Goal: Information Seeking & Learning: Learn about a topic

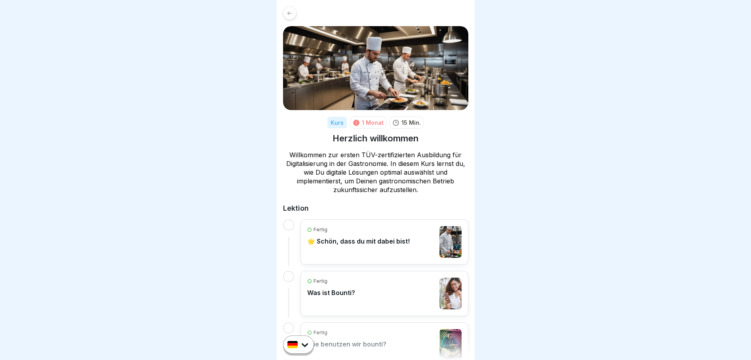
click at [288, 11] on icon at bounding box center [290, 13] width 6 height 6
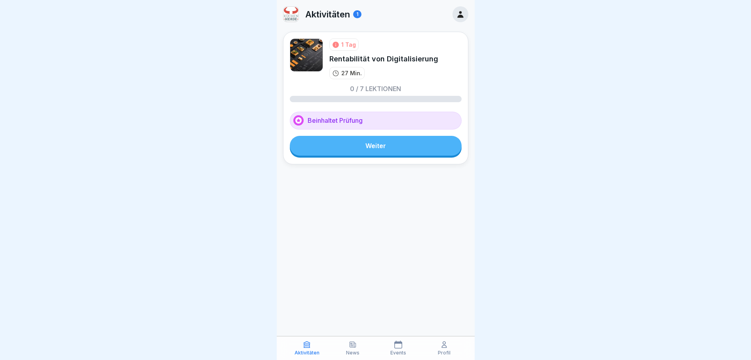
click at [371, 147] on link "Weiter" at bounding box center [376, 146] width 172 height 20
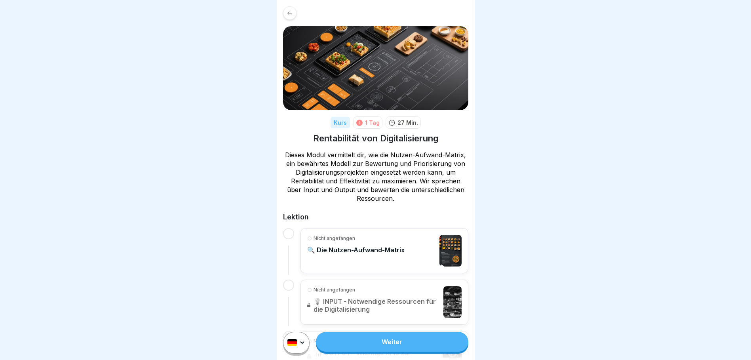
click at [393, 352] on link "Weiter" at bounding box center [392, 342] width 152 height 20
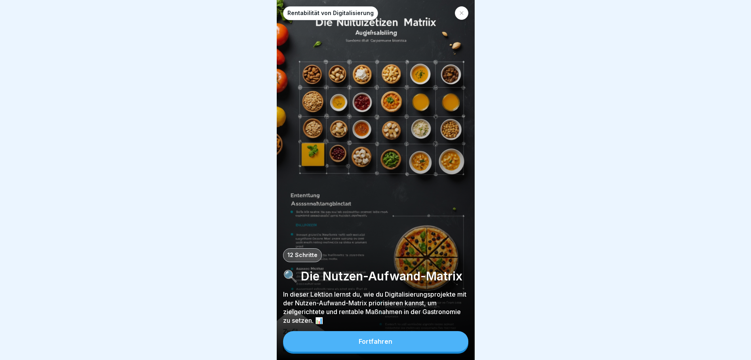
scroll to position [6, 0]
click at [394, 342] on button "Fortfahren" at bounding box center [375, 341] width 185 height 21
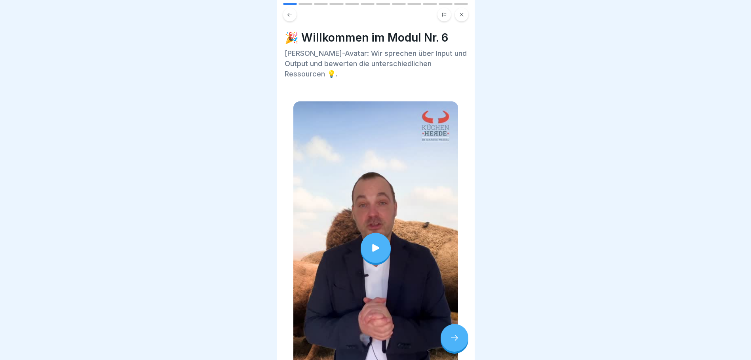
click at [372, 242] on icon at bounding box center [375, 247] width 11 height 11
click at [454, 328] on div at bounding box center [455, 338] width 28 height 28
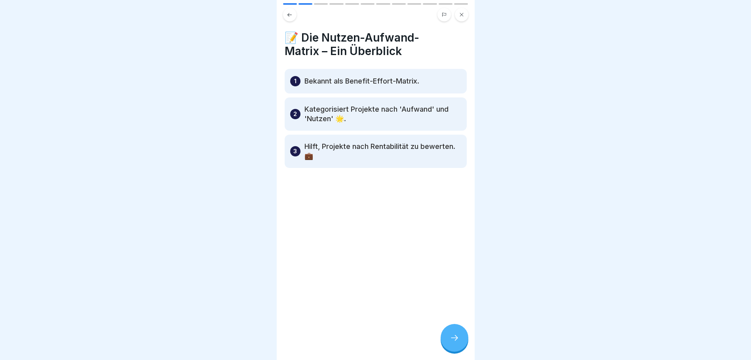
click at [455, 336] on icon at bounding box center [455, 338] width 10 height 10
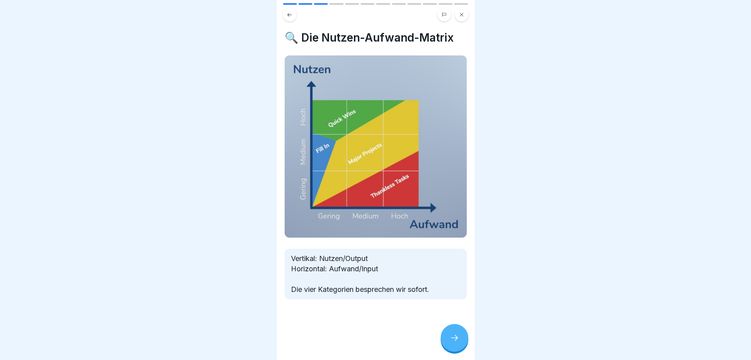
click at [459, 335] on icon at bounding box center [455, 338] width 10 height 10
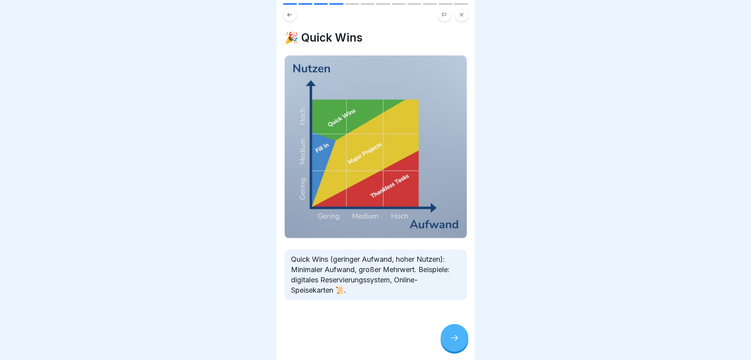
click at [455, 335] on icon at bounding box center [455, 338] width 10 height 10
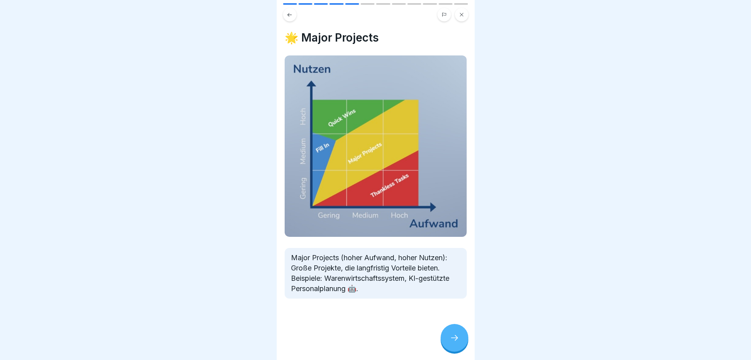
click at [457, 339] on icon at bounding box center [455, 338] width 10 height 10
click at [453, 343] on div at bounding box center [455, 338] width 28 height 28
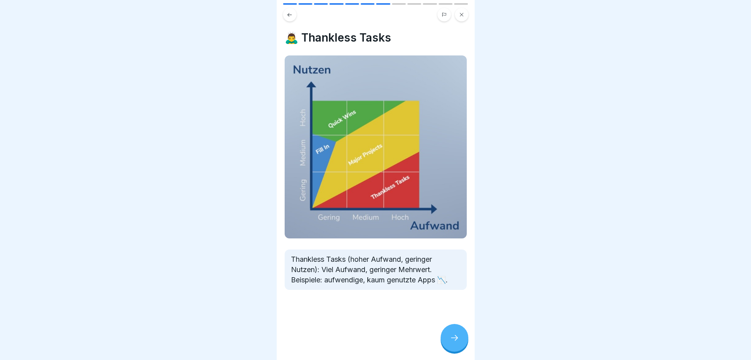
click at [452, 332] on div at bounding box center [455, 338] width 28 height 28
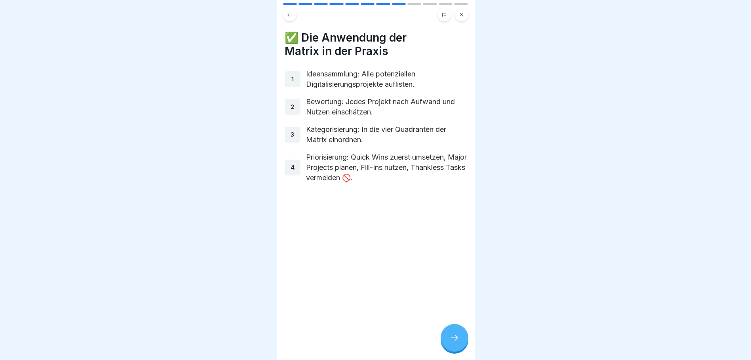
click at [455, 341] on icon at bounding box center [455, 338] width 10 height 10
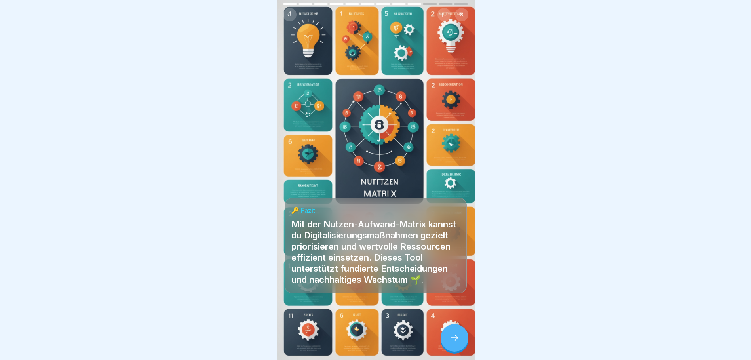
click at [458, 337] on icon at bounding box center [455, 338] width 10 height 10
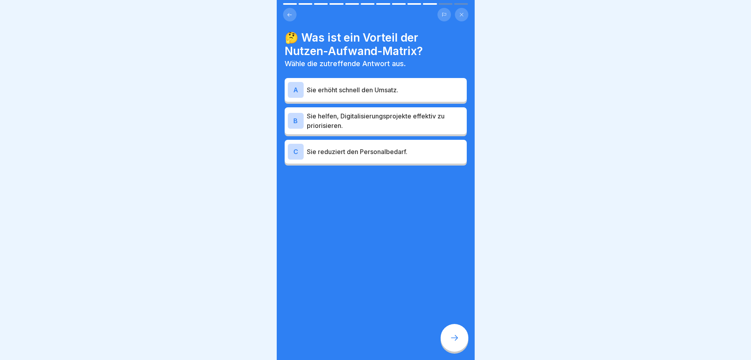
click at [384, 116] on p "Sie helfen, Digitalisierungsprojekte effektiv zu priorisieren." at bounding box center [385, 120] width 157 height 19
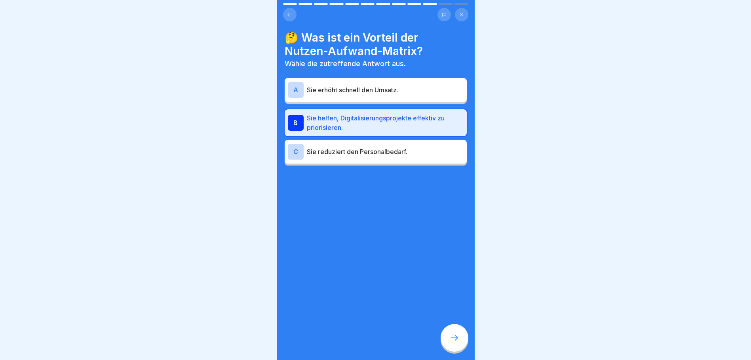
click at [453, 333] on div at bounding box center [455, 338] width 28 height 28
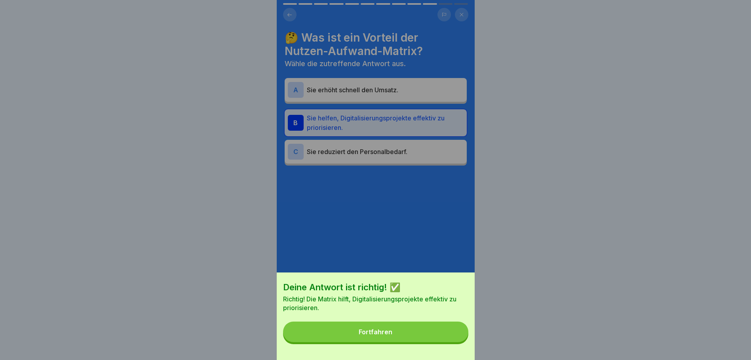
click at [445, 337] on button "Fortfahren" at bounding box center [375, 331] width 185 height 21
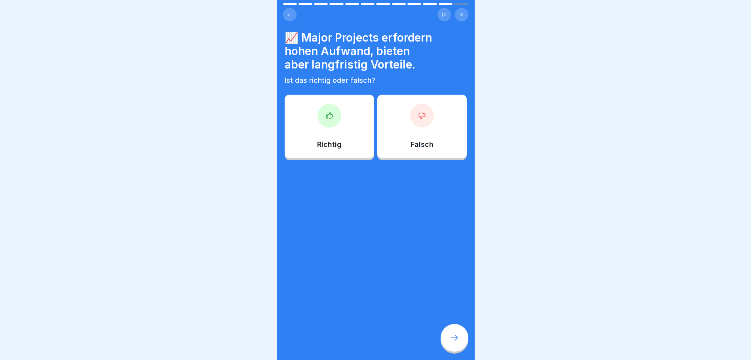
click at [332, 108] on div at bounding box center [330, 116] width 24 height 24
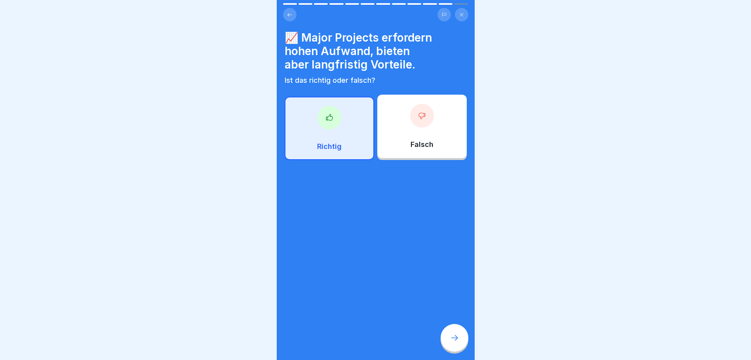
click at [460, 337] on div at bounding box center [455, 338] width 28 height 28
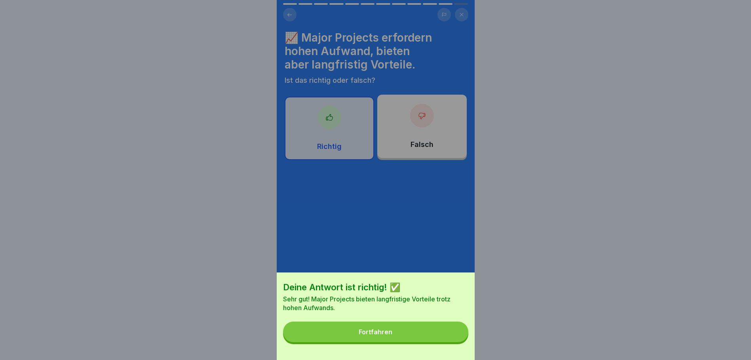
click at [419, 338] on button "Fortfahren" at bounding box center [375, 331] width 185 height 21
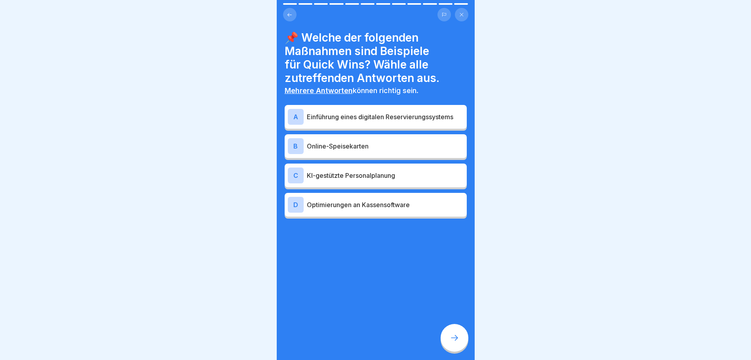
click at [388, 112] on p "Einführung eines digitalen Reservierungssystems" at bounding box center [385, 117] width 157 height 10
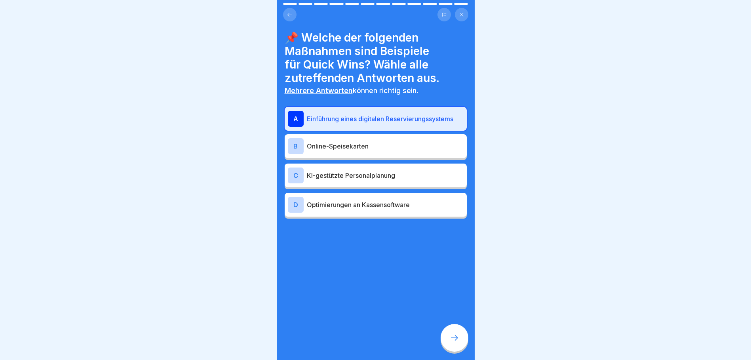
click at [369, 141] on p "Online-Speisekarten" at bounding box center [385, 146] width 157 height 10
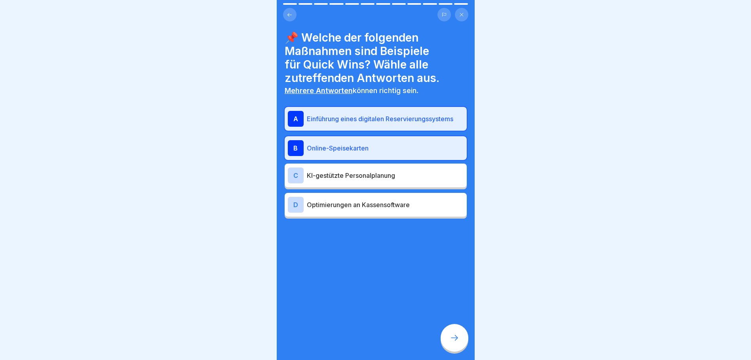
click at [388, 200] on p "Optimierungen an Kassensoftware" at bounding box center [385, 205] width 157 height 10
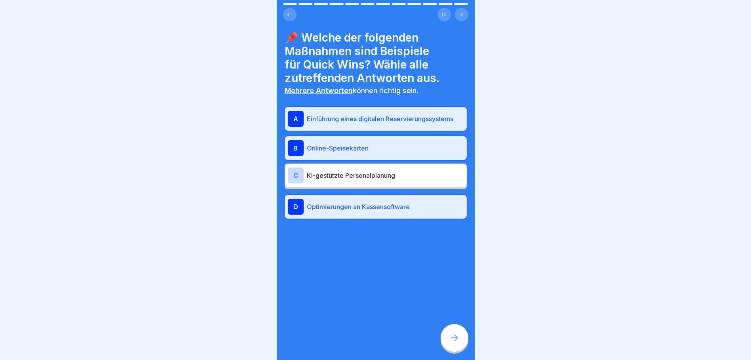
click at [451, 336] on icon at bounding box center [455, 338] width 10 height 10
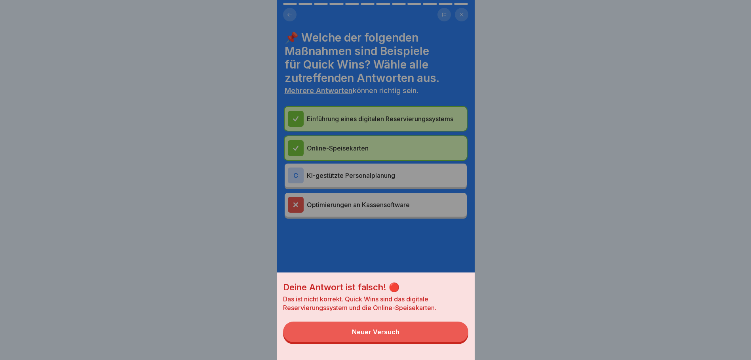
click at [444, 340] on button "Neuer Versuch" at bounding box center [375, 331] width 185 height 21
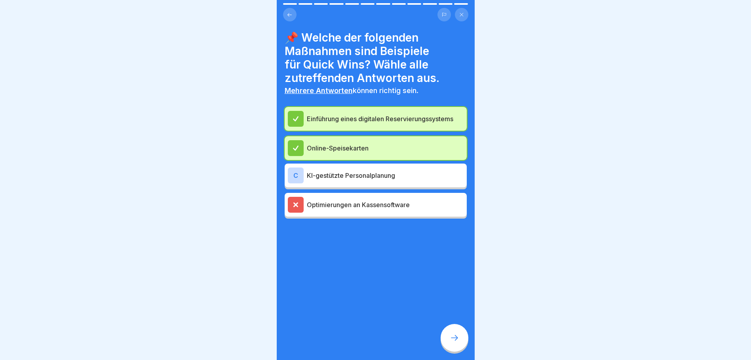
click at [373, 114] on p "Einführung eines digitalen Reservierungssystems" at bounding box center [385, 119] width 157 height 10
click at [371, 140] on div "Online-Speisekarten" at bounding box center [376, 148] width 176 height 16
click at [459, 339] on icon at bounding box center [455, 338] width 10 height 10
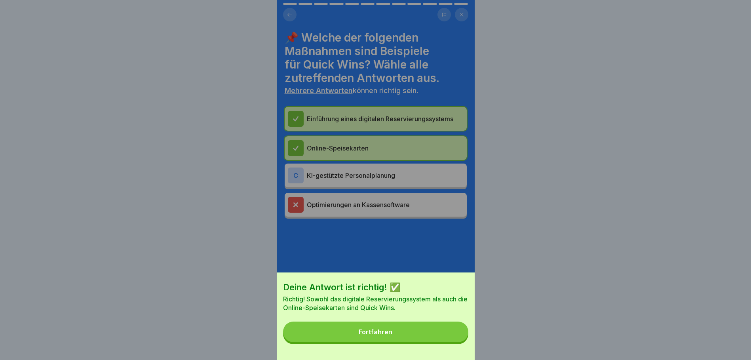
click at [449, 339] on button "Fortfahren" at bounding box center [375, 331] width 185 height 21
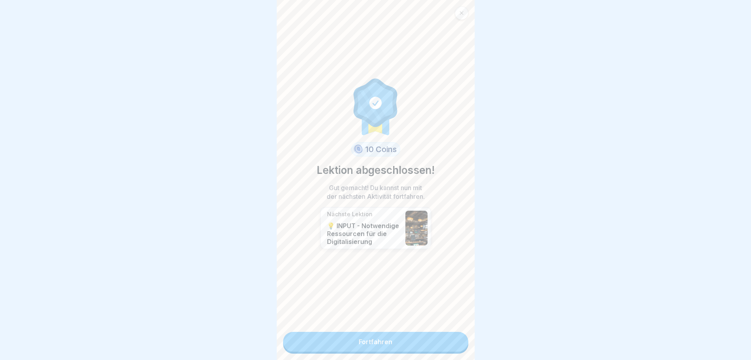
click at [368, 332] on link "Fortfahren" at bounding box center [375, 342] width 185 height 20
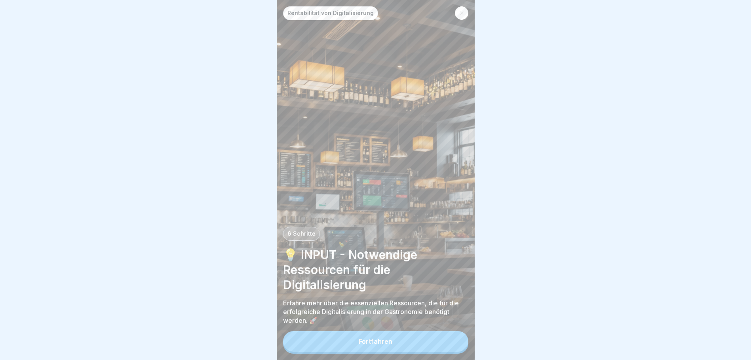
click at [376, 345] on div "Fortfahren" at bounding box center [376, 341] width 34 height 7
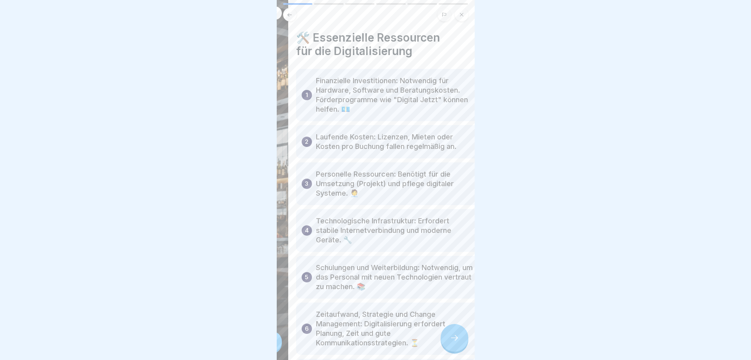
click at [326, 137] on p "Laufende Kosten: Lizenzen, Mieten oder Kosten pro Buchung fallen regelmäßig an." at bounding box center [394, 141] width 157 height 19
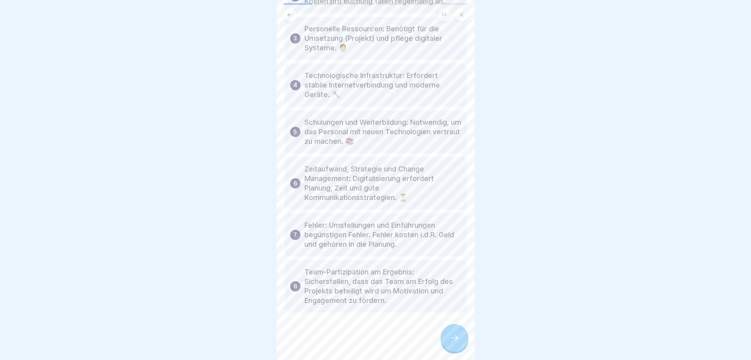
scroll to position [6, 0]
click at [453, 334] on icon at bounding box center [455, 338] width 10 height 10
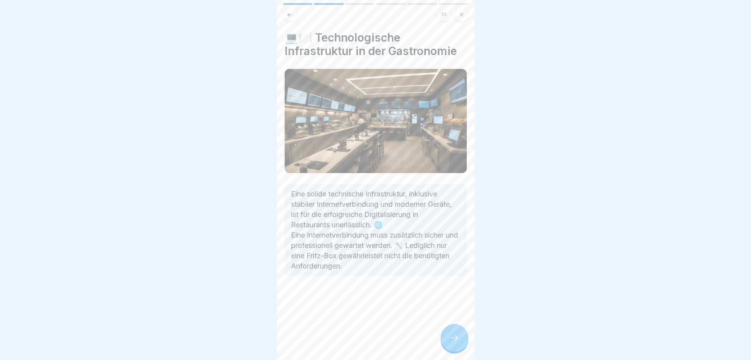
click at [459, 335] on div at bounding box center [455, 338] width 28 height 28
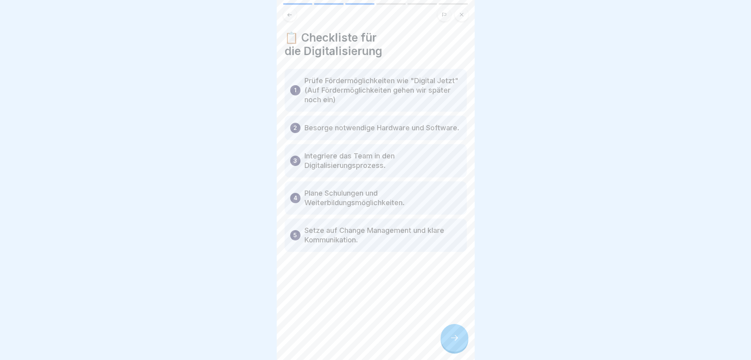
click at [461, 345] on div at bounding box center [455, 338] width 28 height 28
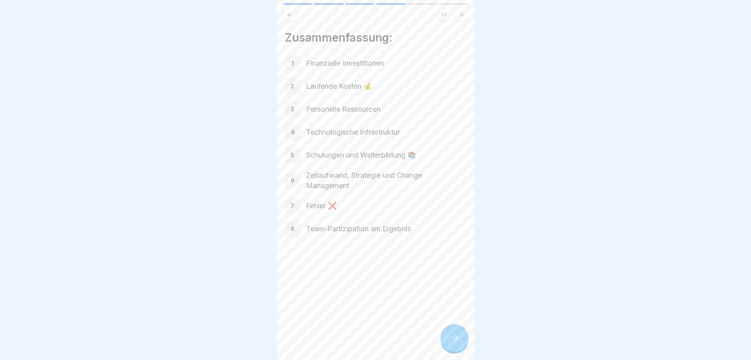
click at [462, 344] on div at bounding box center [455, 338] width 28 height 28
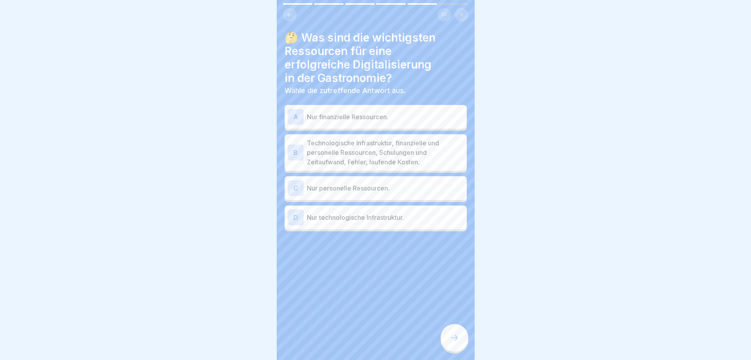
click at [345, 149] on p "Technologische Infrastruktur, finanzielle und personelle Ressourcen, Schulungen…" at bounding box center [385, 152] width 157 height 29
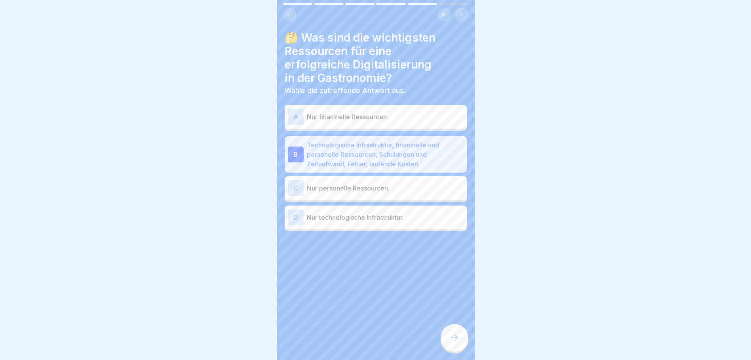
click at [454, 339] on icon at bounding box center [455, 338] width 10 height 10
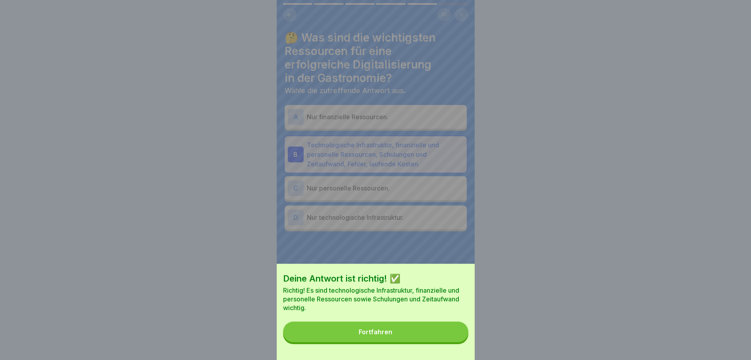
click at [441, 339] on button "Fortfahren" at bounding box center [375, 331] width 185 height 21
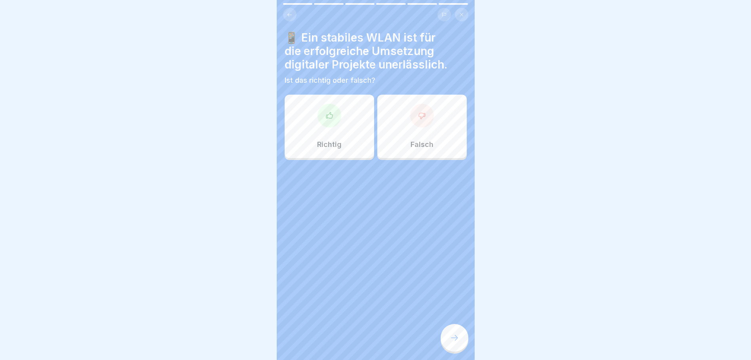
click at [329, 112] on icon at bounding box center [329, 115] width 6 height 6
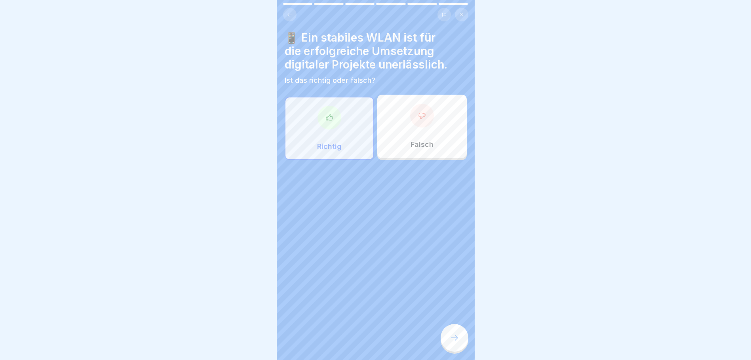
click at [455, 331] on div at bounding box center [455, 338] width 28 height 28
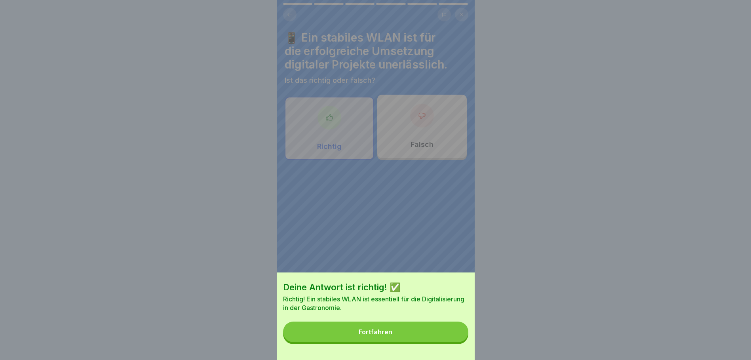
click at [431, 335] on button "Fortfahren" at bounding box center [375, 331] width 185 height 21
click at [431, 335] on div "Deine Antwort ist richtig! ✅ Richtig! Ein stabiles WLAN ist essentiell für die …" at bounding box center [375, 180] width 751 height 360
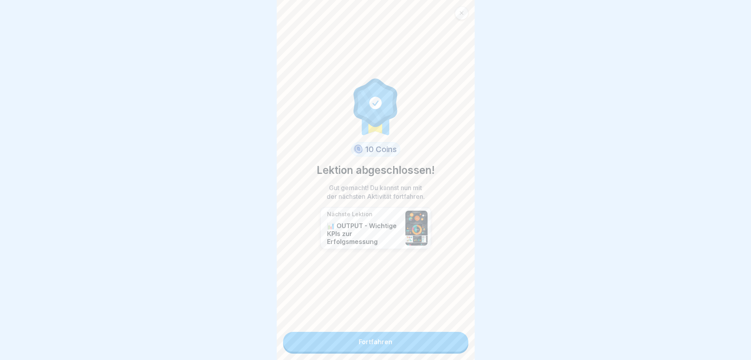
click at [433, 336] on link "Fortfahren" at bounding box center [375, 342] width 185 height 20
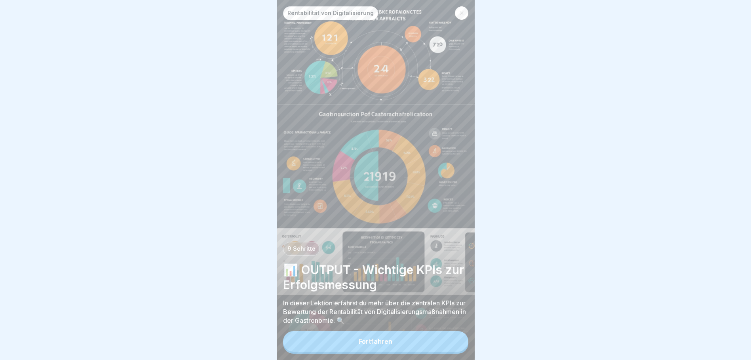
click at [394, 346] on button "Fortfahren" at bounding box center [375, 341] width 185 height 21
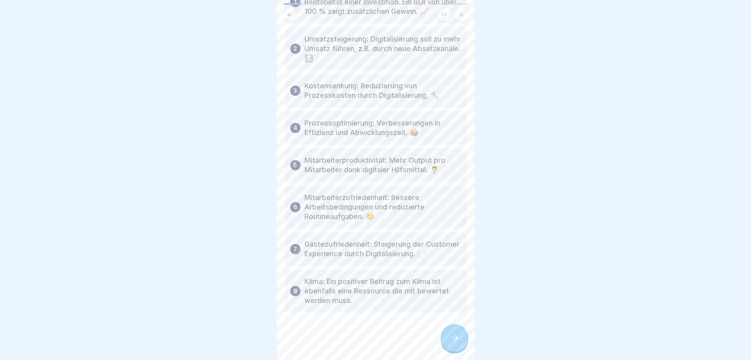
scroll to position [6, 0]
click at [459, 343] on div at bounding box center [455, 338] width 28 height 28
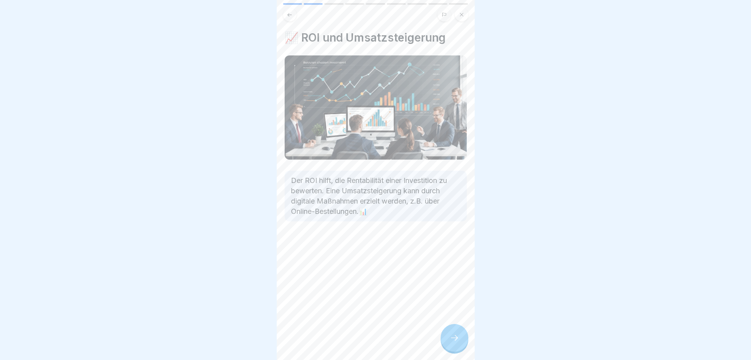
click at [460, 335] on div at bounding box center [455, 338] width 28 height 28
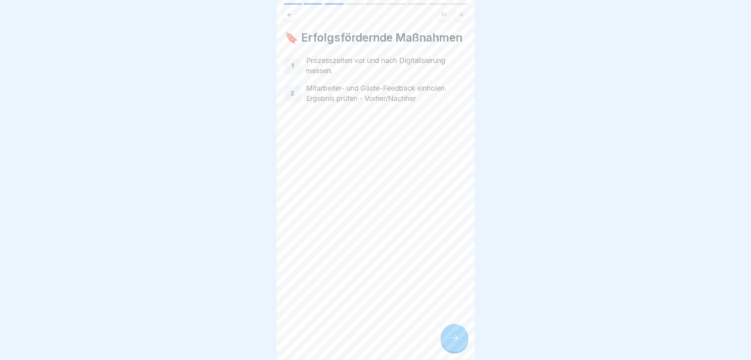
click at [453, 340] on icon at bounding box center [455, 338] width 10 height 10
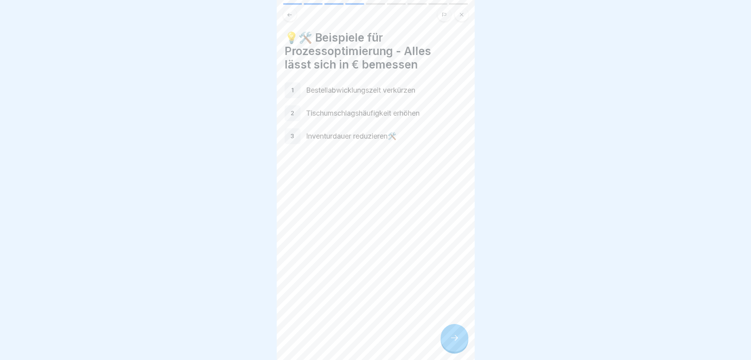
click at [453, 340] on icon at bounding box center [455, 338] width 10 height 10
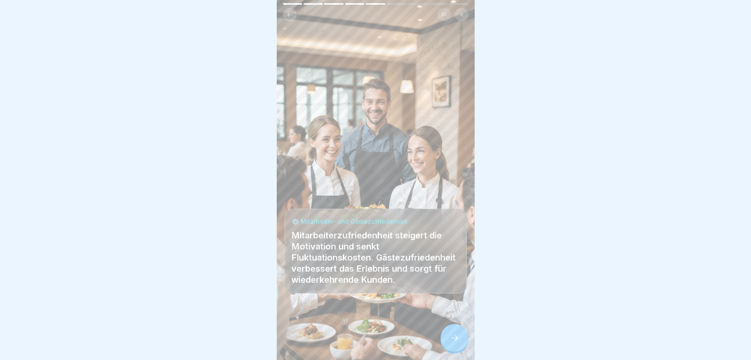
click at [457, 338] on icon at bounding box center [455, 338] width 10 height 10
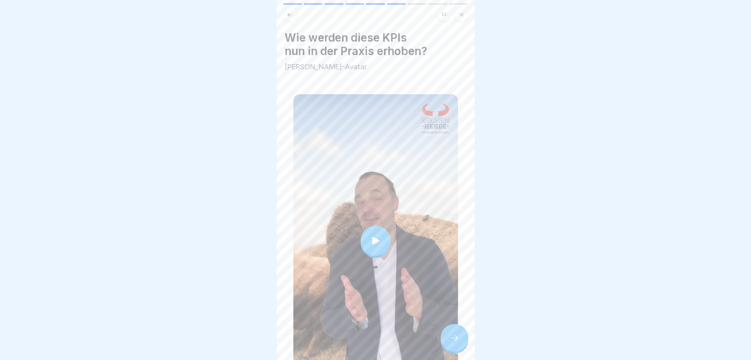
click at [365, 234] on div at bounding box center [376, 241] width 30 height 30
click at [450, 335] on icon at bounding box center [455, 338] width 10 height 10
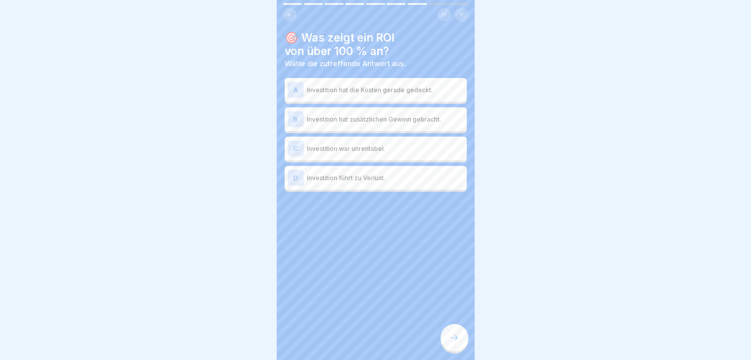
click at [375, 114] on p "Investition hat zusätzlichen Gewinn gebracht." at bounding box center [385, 119] width 157 height 10
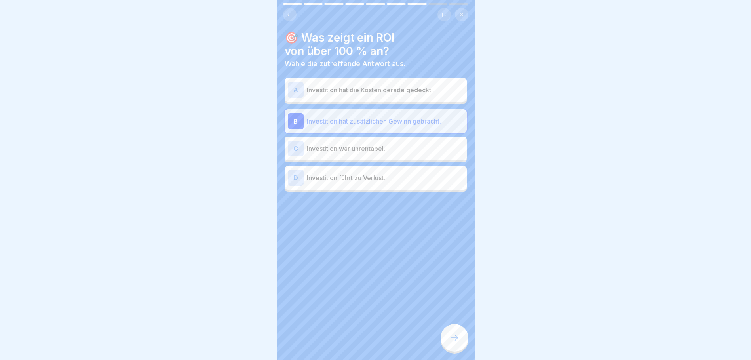
click at [458, 339] on icon at bounding box center [455, 338] width 10 height 10
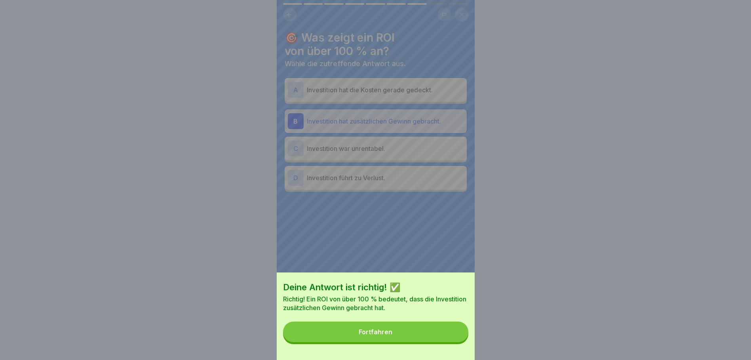
click at [430, 331] on button "Fortfahren" at bounding box center [375, 331] width 185 height 21
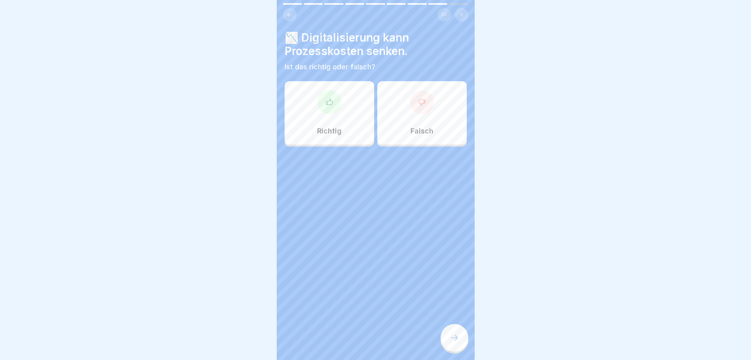
click at [352, 113] on div "Richtig" at bounding box center [329, 112] width 89 height 63
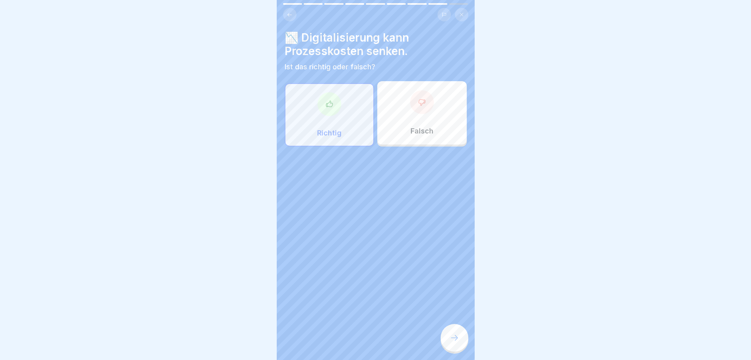
click at [456, 339] on icon at bounding box center [455, 338] width 10 height 10
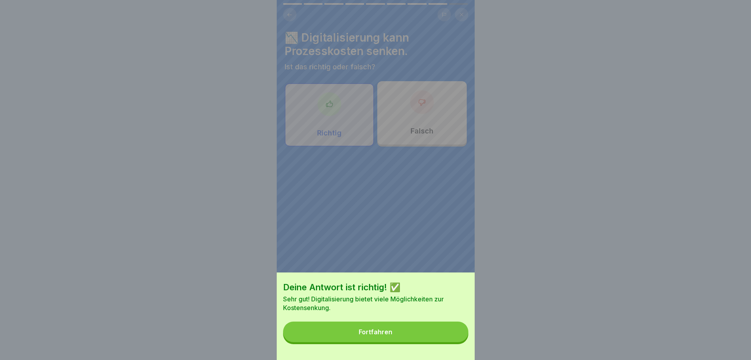
click at [454, 330] on button "Fortfahren" at bounding box center [375, 331] width 185 height 21
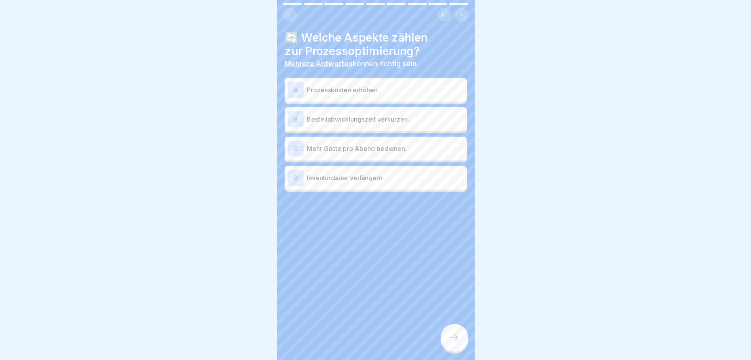
click at [363, 114] on p "Bestellabwicklungszeit verkürzen." at bounding box center [385, 119] width 157 height 10
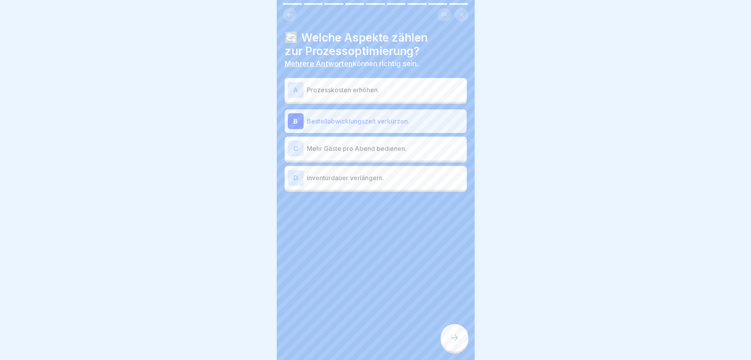
click at [379, 145] on p "Mehr Gäste pro Abend bedienen." at bounding box center [385, 149] width 157 height 10
click at [458, 337] on icon at bounding box center [455, 338] width 10 height 10
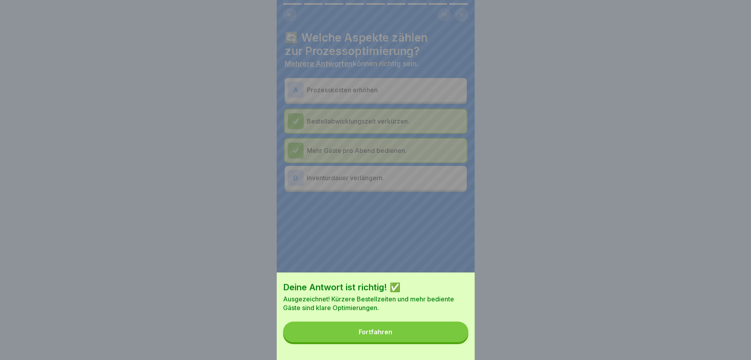
click at [441, 329] on button "Fortfahren" at bounding box center [375, 331] width 185 height 21
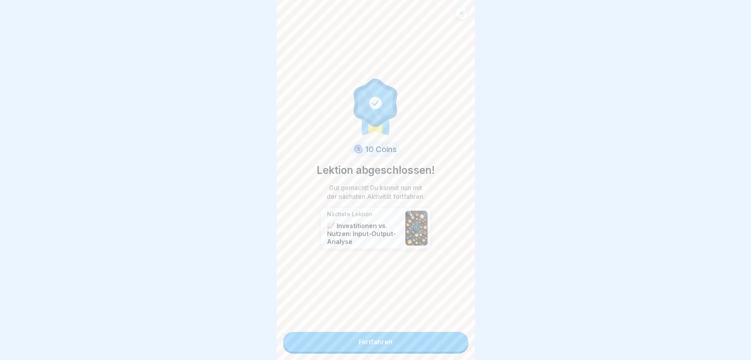
click at [405, 336] on link "Fortfahren" at bounding box center [375, 342] width 185 height 20
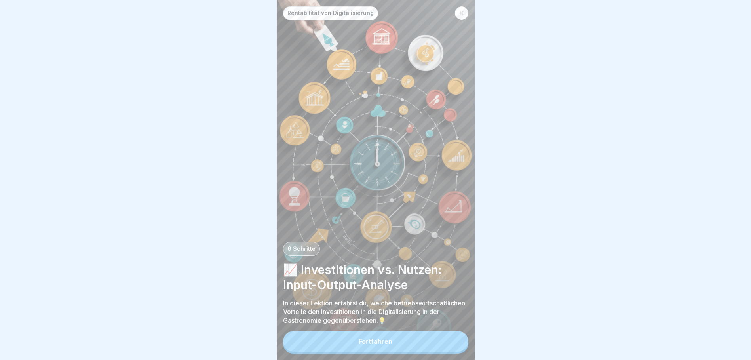
click at [375, 354] on div "Fortfahren" at bounding box center [375, 342] width 185 height 23
click at [379, 345] on div "Fortfahren" at bounding box center [376, 341] width 34 height 7
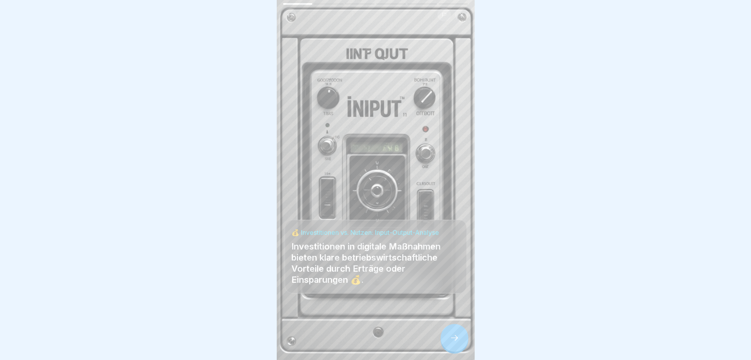
click at [458, 340] on icon at bounding box center [455, 338] width 10 height 10
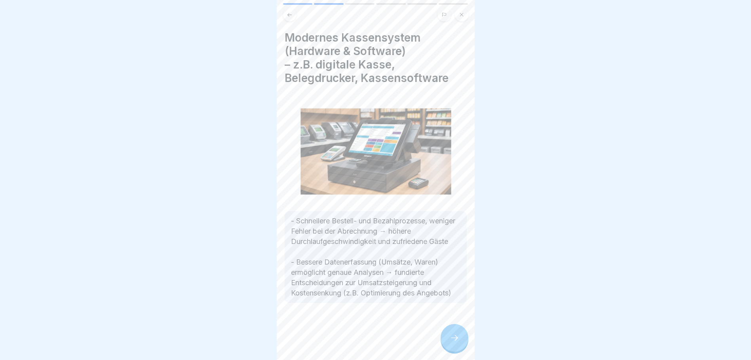
click at [458, 340] on div at bounding box center [455, 338] width 28 height 28
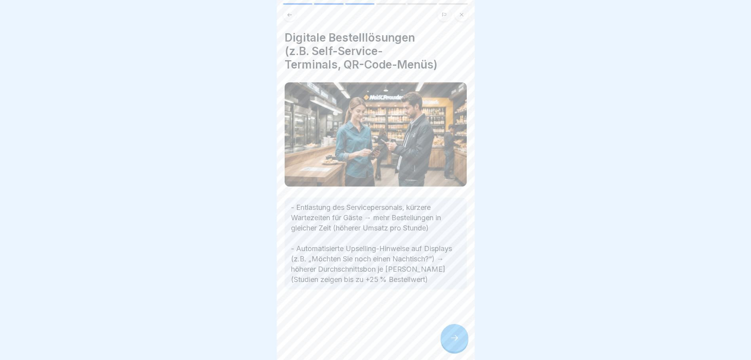
click at [458, 340] on div at bounding box center [455, 338] width 28 height 28
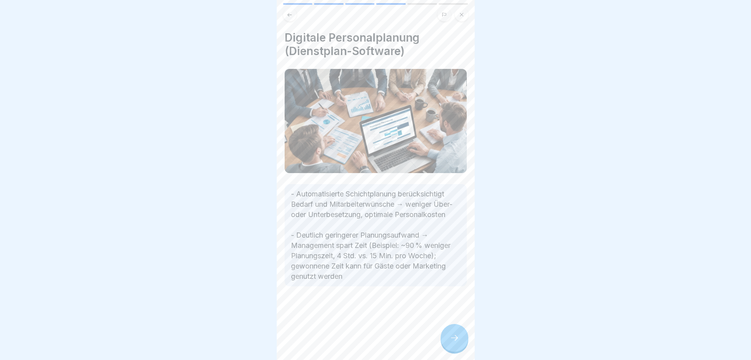
click at [458, 340] on div at bounding box center [455, 338] width 28 height 28
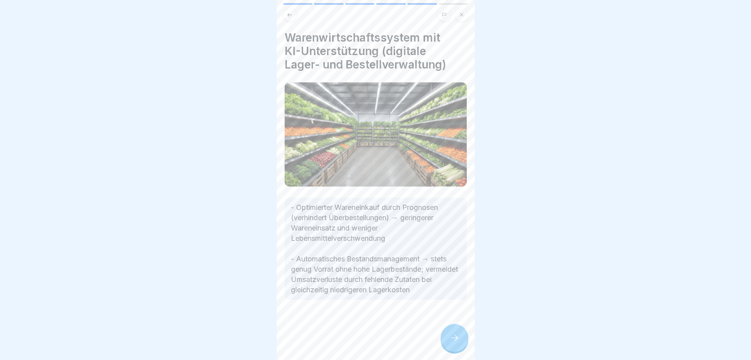
click at [458, 340] on div at bounding box center [455, 338] width 28 height 28
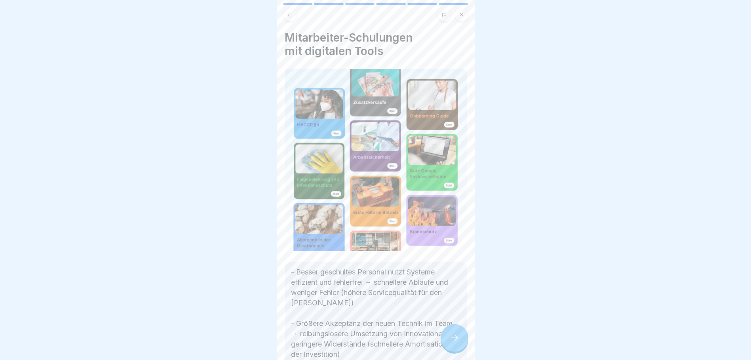
click at [458, 340] on div at bounding box center [455, 338] width 28 height 28
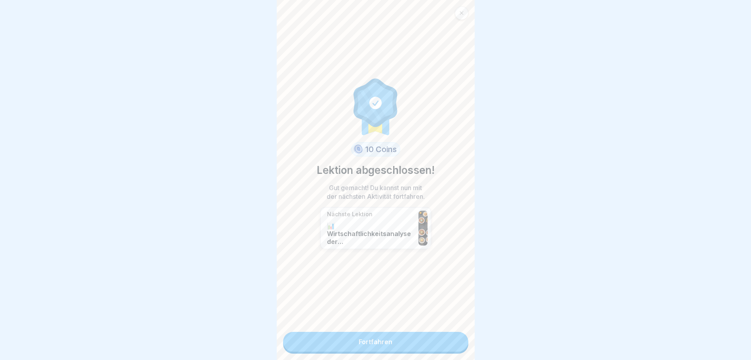
click at [439, 341] on link "Fortfahren" at bounding box center [375, 342] width 185 height 20
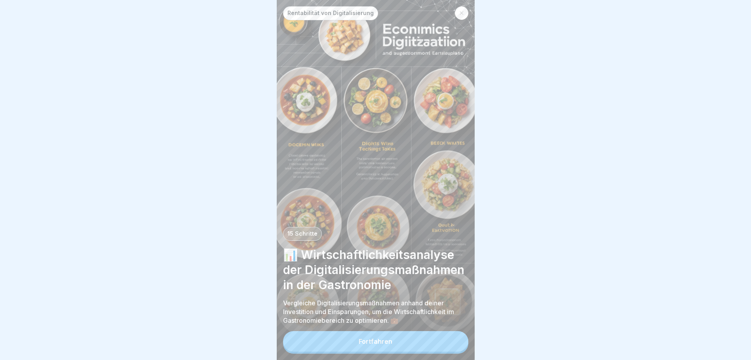
click at [426, 347] on button "Fortfahren" at bounding box center [375, 341] width 185 height 21
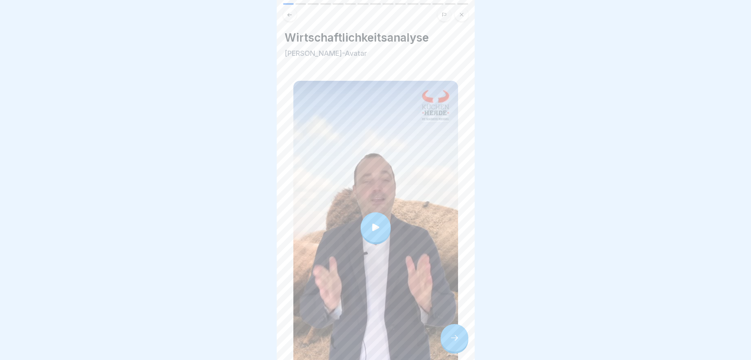
click at [380, 223] on div at bounding box center [376, 227] width 30 height 30
click at [456, 337] on div at bounding box center [455, 338] width 28 height 28
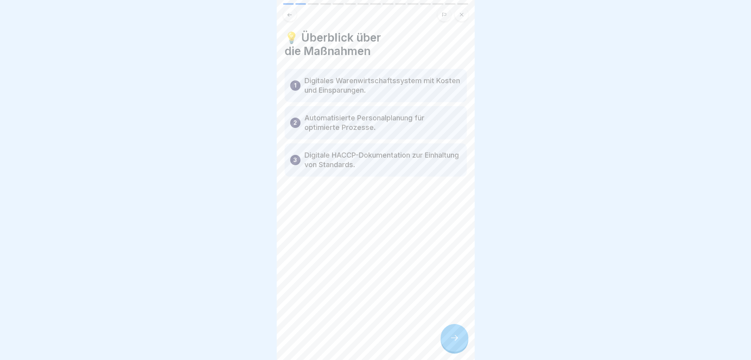
click at [455, 342] on icon at bounding box center [455, 338] width 10 height 10
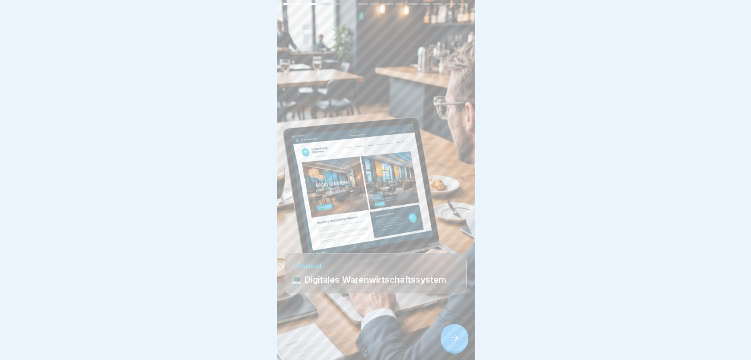
click at [455, 342] on icon at bounding box center [455, 338] width 10 height 10
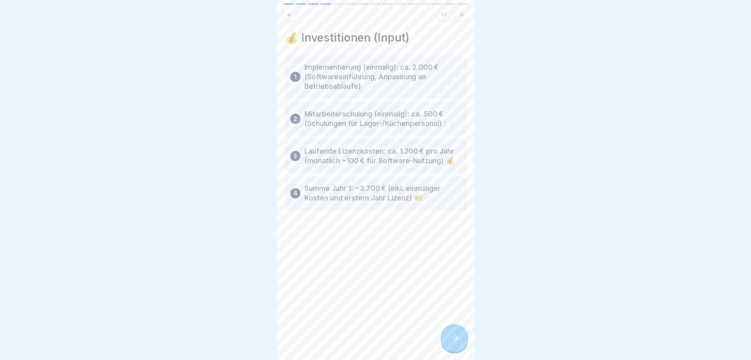
click at [455, 342] on icon at bounding box center [455, 338] width 10 height 10
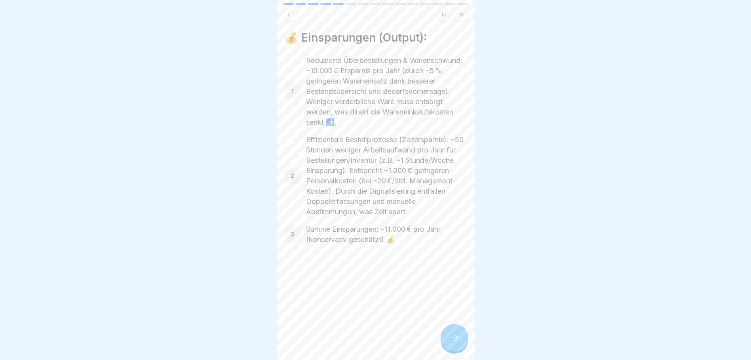
click at [456, 336] on div at bounding box center [455, 338] width 28 height 28
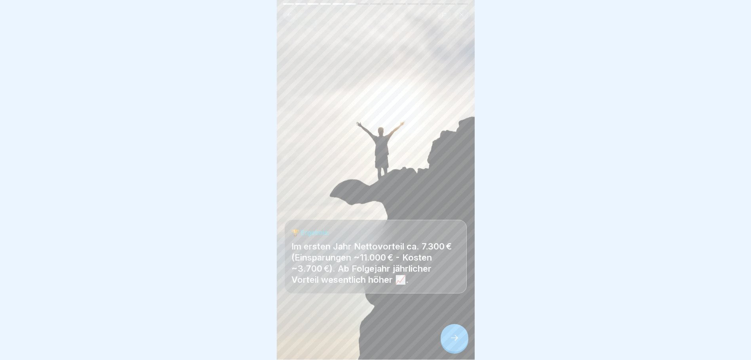
click at [462, 346] on div at bounding box center [455, 338] width 28 height 28
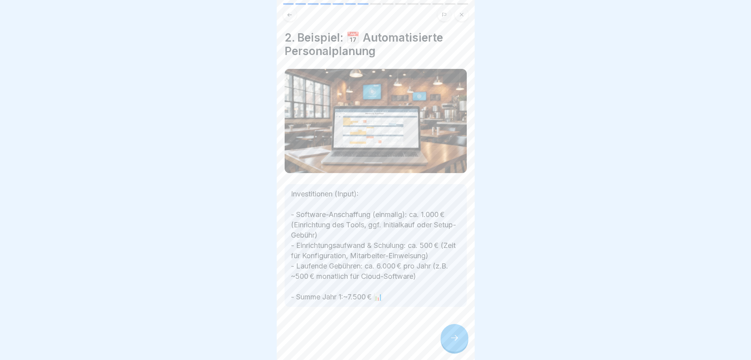
click at [460, 340] on div at bounding box center [455, 338] width 28 height 28
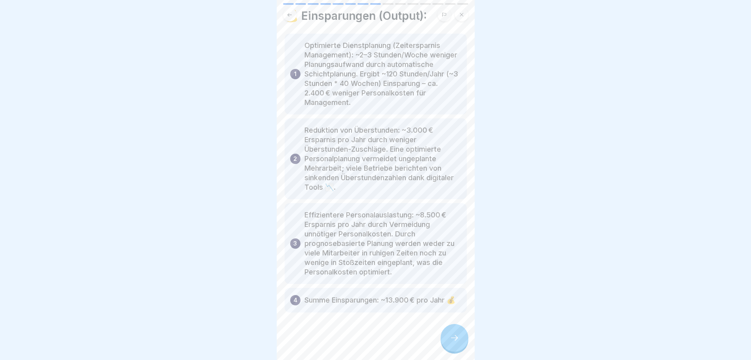
scroll to position [6, 0]
click at [460, 331] on div at bounding box center [455, 338] width 28 height 28
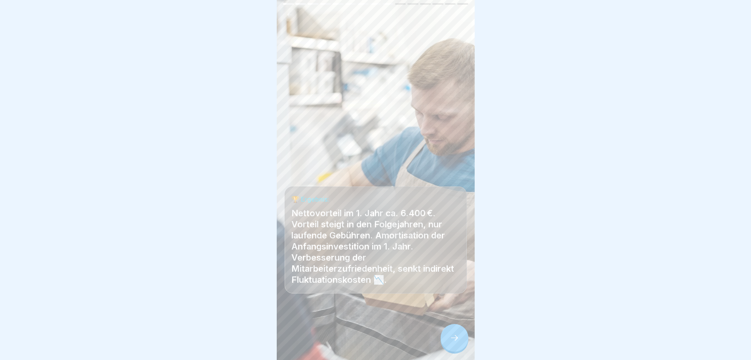
click at [449, 335] on div at bounding box center [455, 338] width 28 height 28
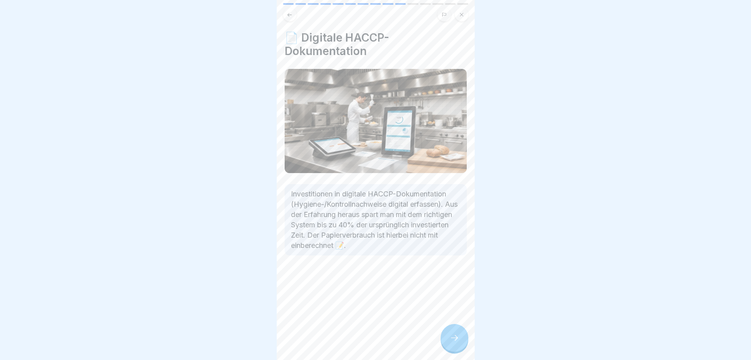
click at [445, 330] on div at bounding box center [455, 338] width 28 height 28
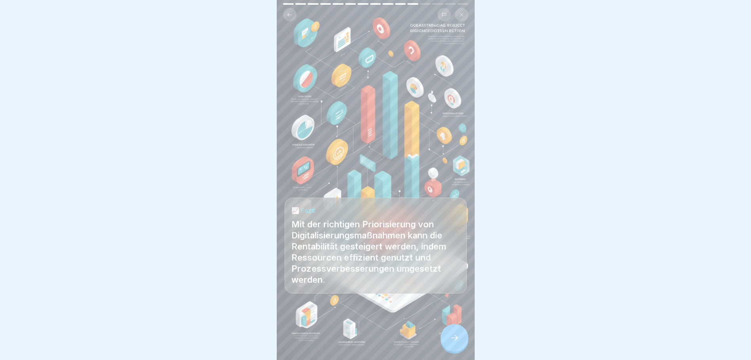
click at [452, 339] on icon at bounding box center [455, 338] width 10 height 10
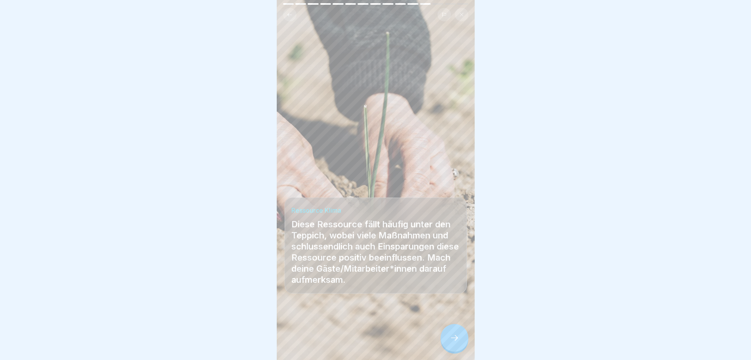
click at [452, 339] on icon at bounding box center [455, 338] width 10 height 10
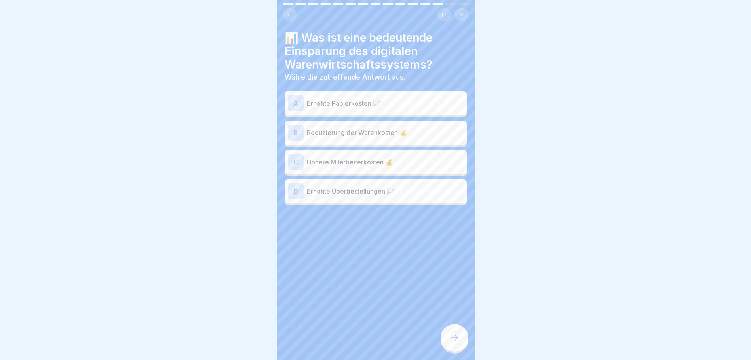
click at [389, 128] on p "Reduzierung der Warenkosten 💰" at bounding box center [385, 133] width 157 height 10
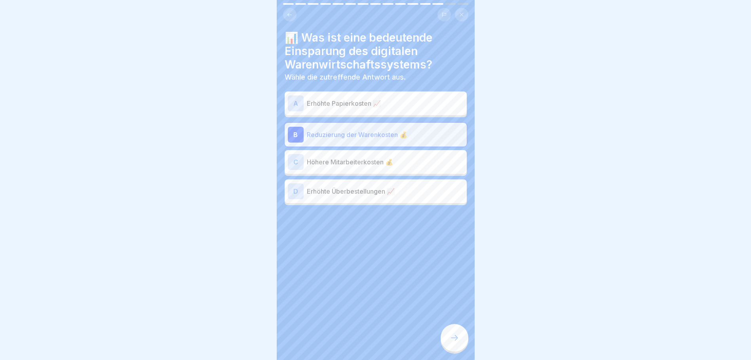
click at [455, 337] on icon at bounding box center [455, 338] width 10 height 10
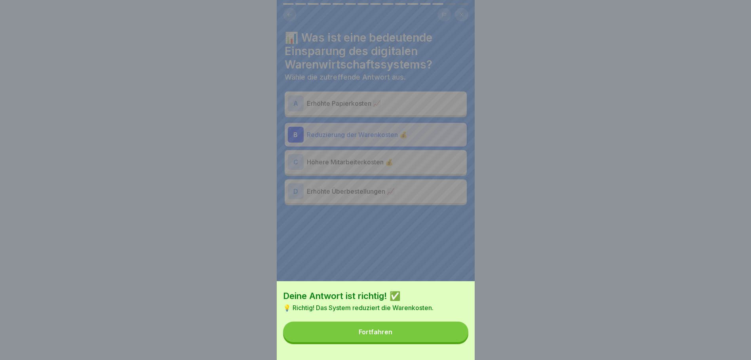
click at [433, 338] on button "Fortfahren" at bounding box center [375, 331] width 185 height 21
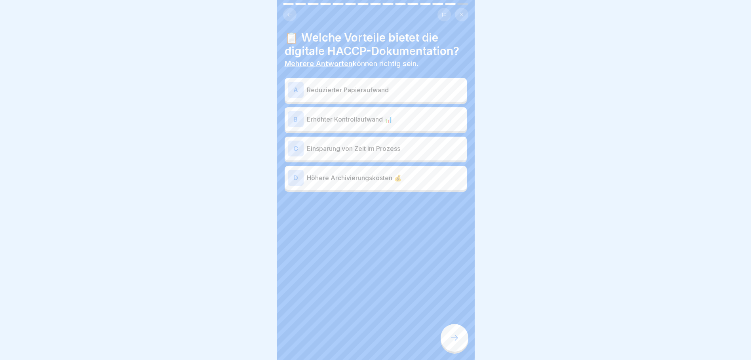
click at [380, 144] on p "Einsparung von Zeit im Prozess" at bounding box center [385, 149] width 157 height 10
click at [452, 330] on div at bounding box center [455, 338] width 28 height 28
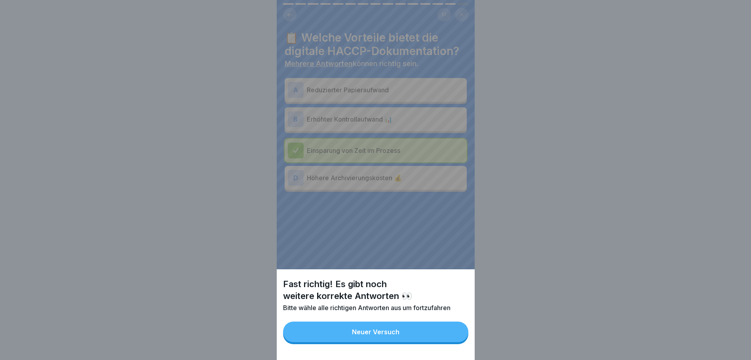
click at [415, 329] on button "Neuer Versuch" at bounding box center [375, 331] width 185 height 21
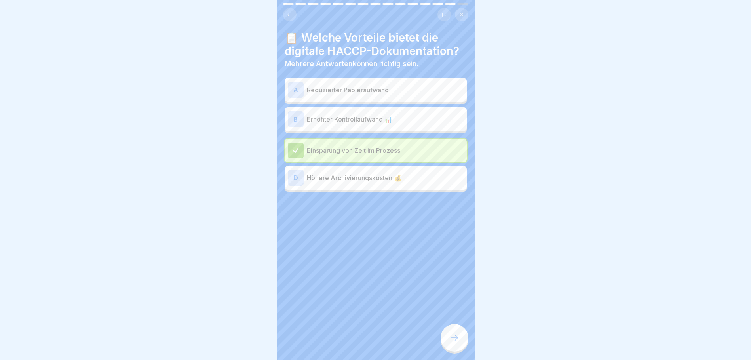
click at [453, 329] on div at bounding box center [455, 338] width 28 height 28
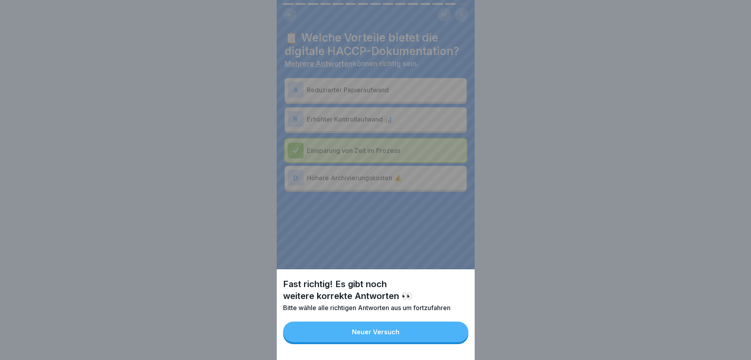
click at [399, 335] on div "Neuer Versuch" at bounding box center [376, 331] width 48 height 7
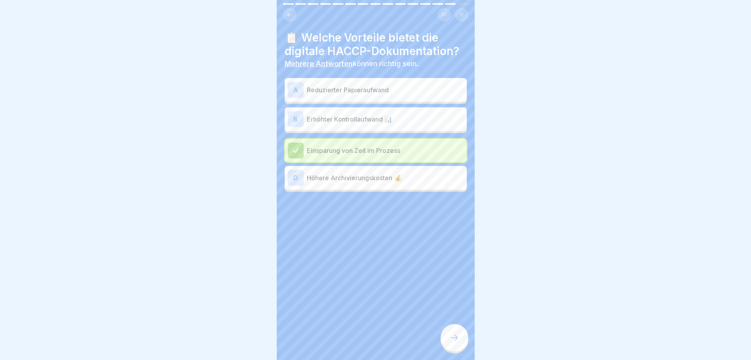
click at [326, 85] on p "Reduzierter Papieraufwand" at bounding box center [385, 90] width 157 height 10
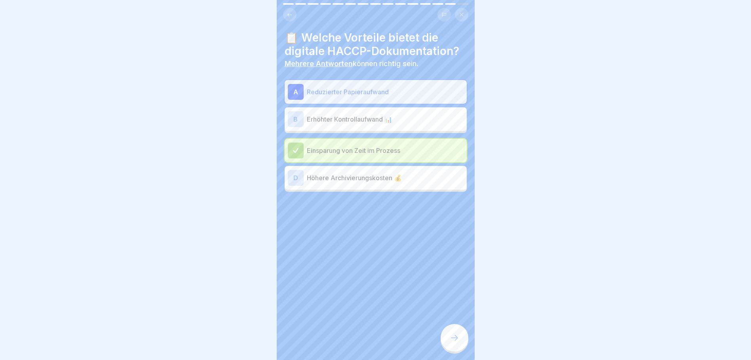
click at [467, 347] on div "📋 Welche Vorteile bietet die digitale HACCP-Dokumentation? Mehrere Antworten kö…" at bounding box center [376, 180] width 198 height 360
click at [455, 342] on icon at bounding box center [455, 338] width 10 height 10
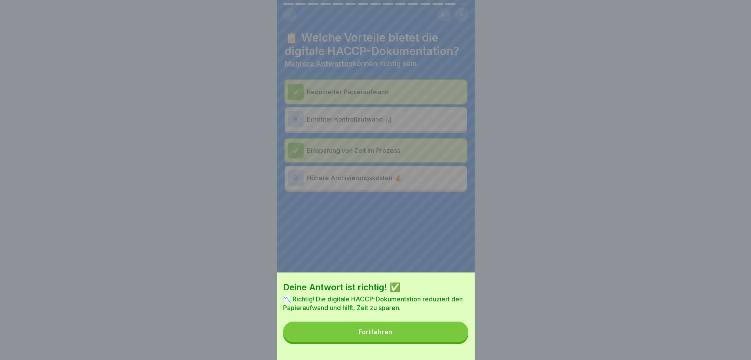
click at [420, 333] on button "Fortfahren" at bounding box center [375, 331] width 185 height 21
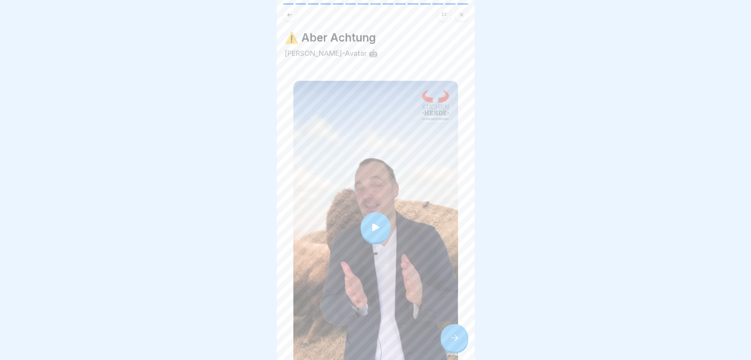
click at [374, 222] on icon at bounding box center [375, 227] width 11 height 11
click at [460, 340] on div at bounding box center [455, 338] width 28 height 28
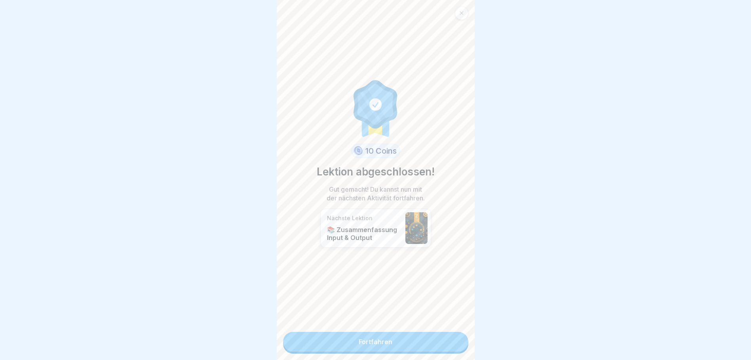
click at [427, 334] on link "Fortfahren" at bounding box center [375, 342] width 185 height 20
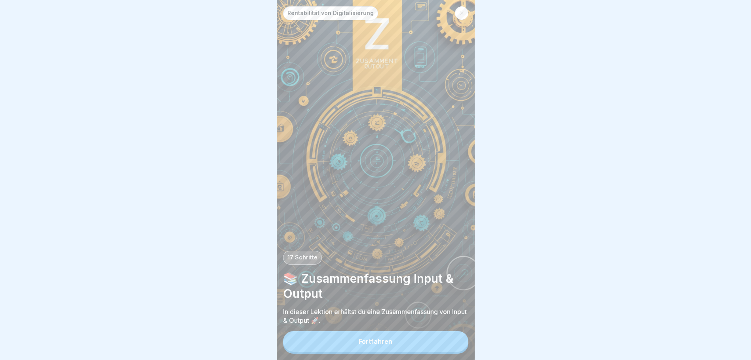
click at [380, 345] on div "Fortfahren" at bounding box center [376, 341] width 34 height 7
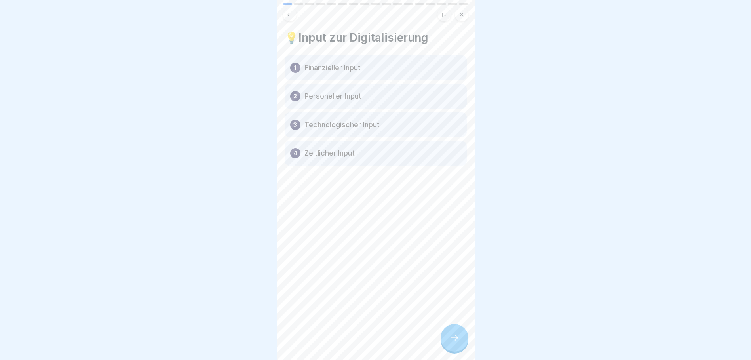
click at [455, 342] on icon at bounding box center [455, 338] width 10 height 10
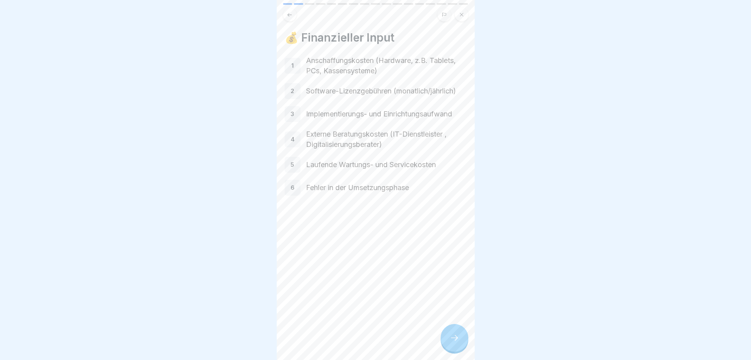
click at [453, 342] on icon at bounding box center [455, 338] width 10 height 10
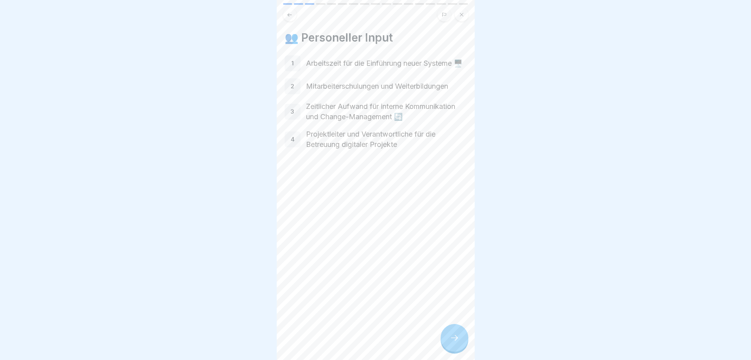
click at [460, 351] on div at bounding box center [455, 338] width 28 height 28
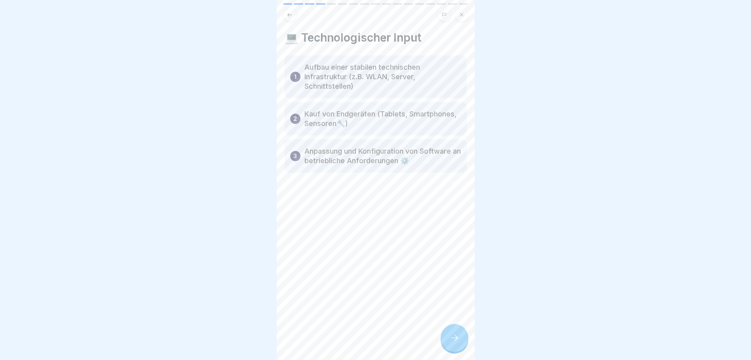
click at [460, 351] on div at bounding box center [455, 338] width 28 height 28
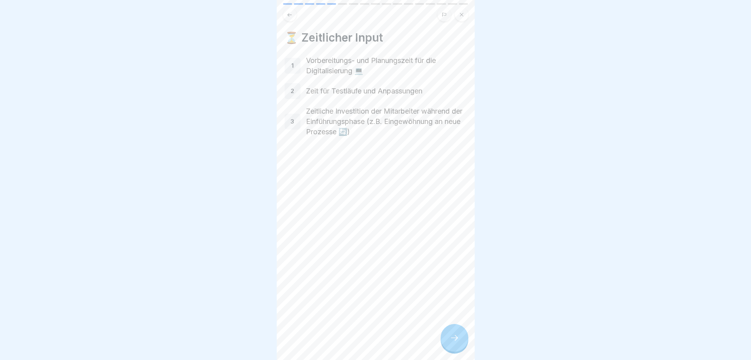
click at [456, 339] on div at bounding box center [455, 338] width 28 height 28
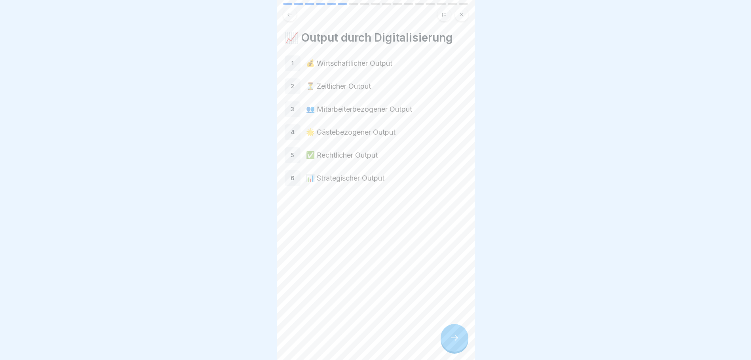
drag, startPoint x: 448, startPoint y: 334, endPoint x: 444, endPoint y: 332, distance: 4.6
click at [447, 334] on div at bounding box center [455, 338] width 28 height 28
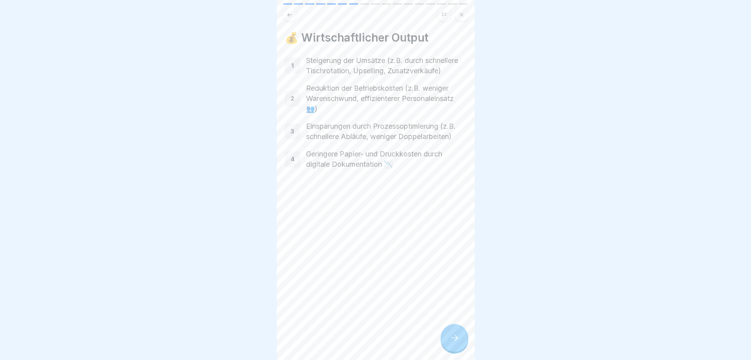
click at [453, 342] on icon at bounding box center [455, 338] width 10 height 10
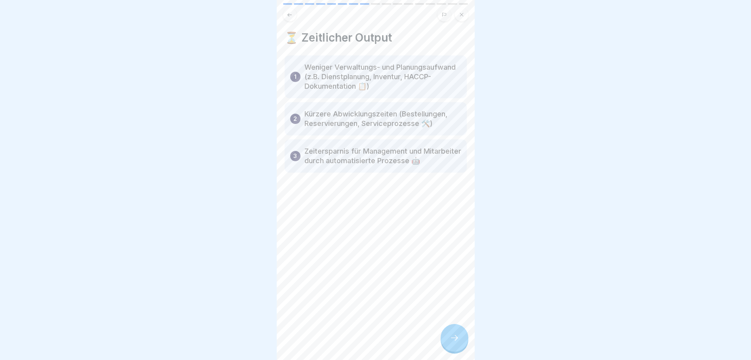
click at [451, 342] on icon at bounding box center [455, 338] width 10 height 10
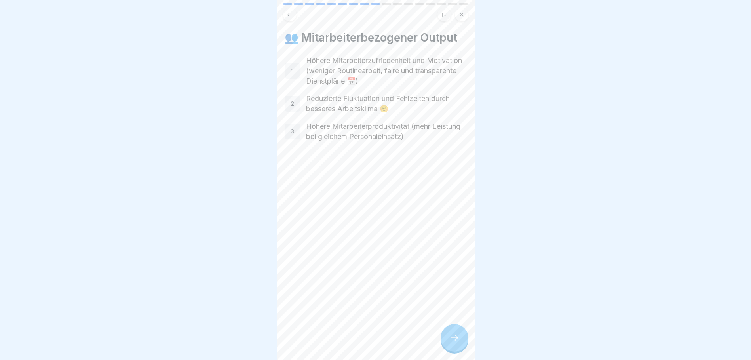
click at [451, 342] on icon at bounding box center [455, 338] width 10 height 10
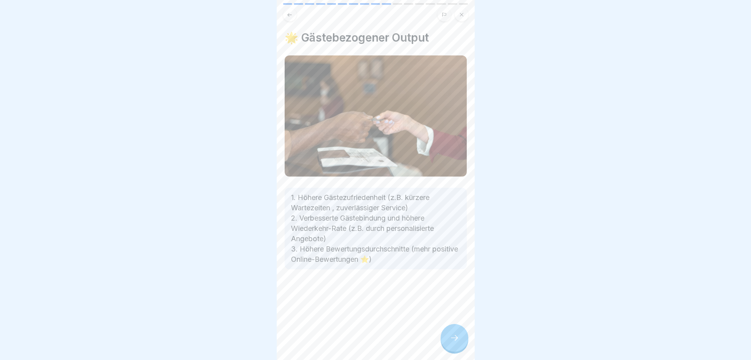
click at [449, 340] on div at bounding box center [455, 338] width 28 height 28
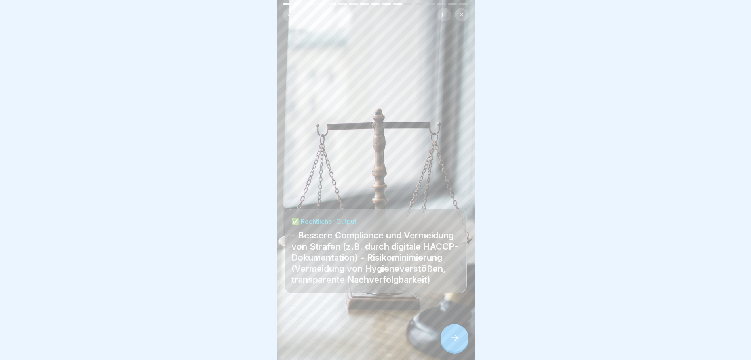
drag, startPoint x: 449, startPoint y: 340, endPoint x: 441, endPoint y: 335, distance: 9.7
click at [441, 335] on div "Rentabilität von Digitalisierung 17 Schritte 📚 Zusammenfassung Input & Output I…" at bounding box center [376, 180] width 198 height 360
click at [452, 338] on div at bounding box center [455, 338] width 28 height 28
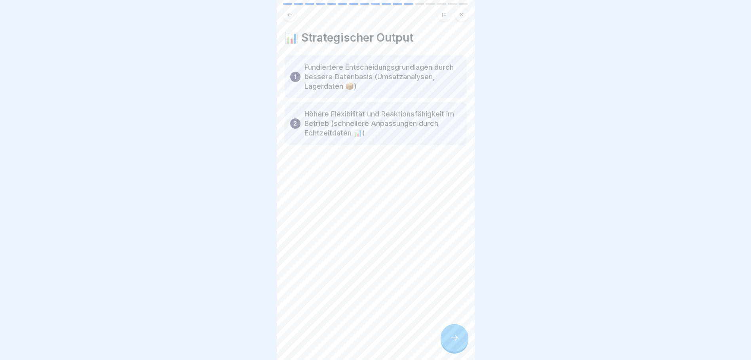
drag, startPoint x: 332, startPoint y: 233, endPoint x: 533, endPoint y: 275, distance: 205.8
click at [533, 275] on div at bounding box center [375, 180] width 751 height 360
click at [453, 340] on icon at bounding box center [455, 338] width 10 height 10
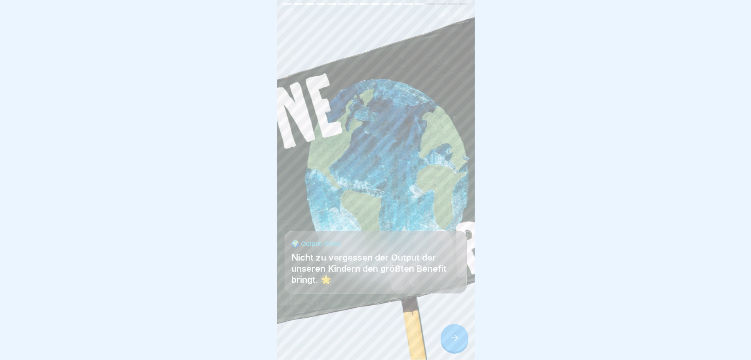
drag, startPoint x: 446, startPoint y: 338, endPoint x: 424, endPoint y: 330, distance: 22.8
drag, startPoint x: 287, startPoint y: 299, endPoint x: 271, endPoint y: 298, distance: 16.3
click at [271, 298] on body "Rentabilität von Digitalisierung 17 Schritte 📚 Zusammenfassung Input & Output I…" at bounding box center [375, 180] width 751 height 360
click at [271, 298] on div at bounding box center [375, 180] width 751 height 360
drag, startPoint x: 260, startPoint y: 304, endPoint x: 558, endPoint y: 143, distance: 338.9
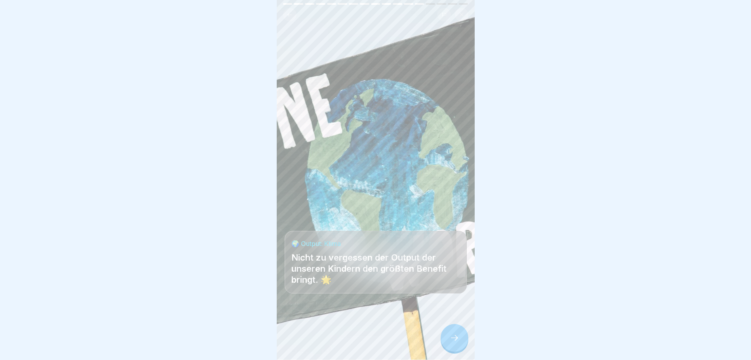
click at [558, 143] on div at bounding box center [375, 180] width 751 height 360
click at [456, 342] on icon at bounding box center [455, 338] width 10 height 10
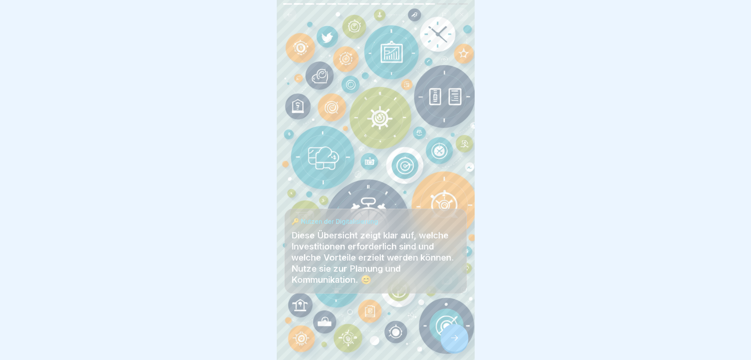
click at [457, 339] on div at bounding box center [455, 338] width 28 height 28
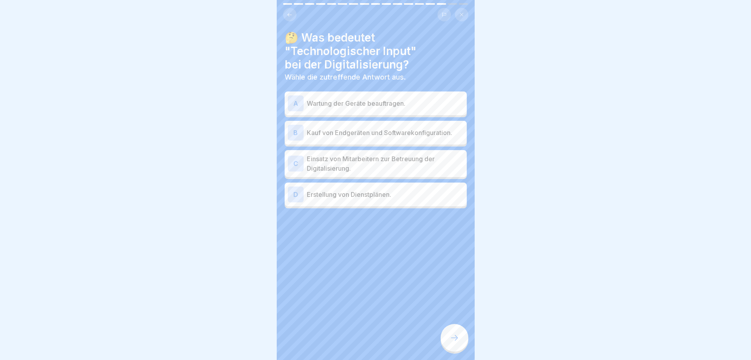
click at [365, 129] on p "Kauf von Endgeräten und Softwarekonfiguration." at bounding box center [385, 133] width 157 height 10
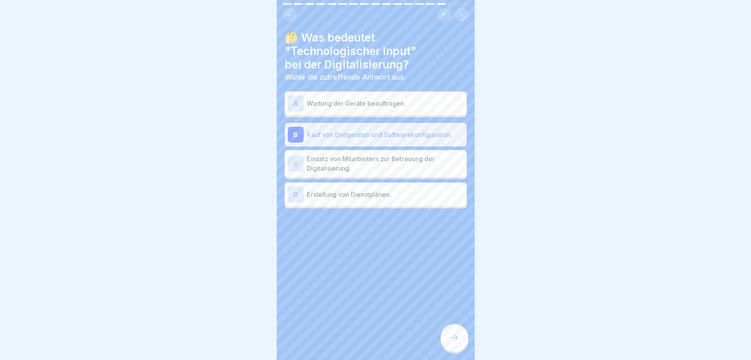
click at [452, 335] on div at bounding box center [455, 338] width 28 height 28
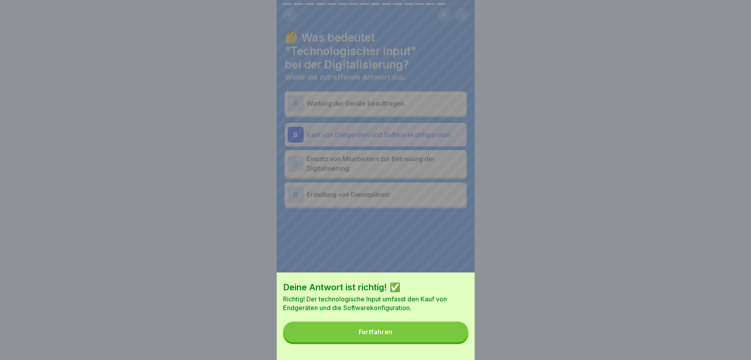
click at [446, 340] on button "Fortfahren" at bounding box center [375, 331] width 185 height 21
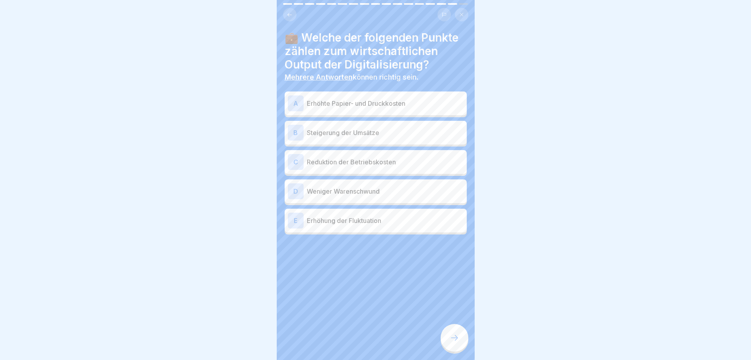
click at [373, 136] on p "Steigerung der Umsätze" at bounding box center [385, 133] width 157 height 10
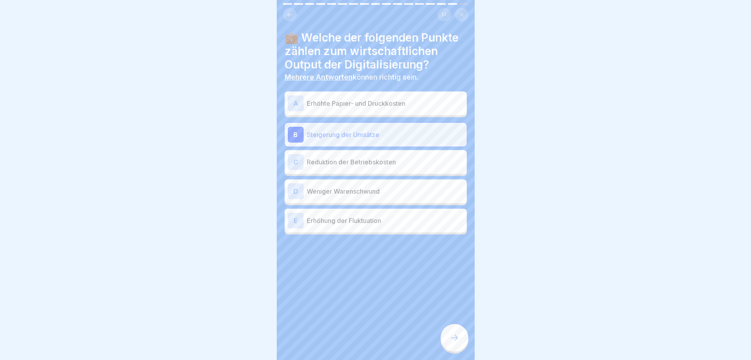
click at [381, 165] on p "Reduktion der Betriebskosten" at bounding box center [385, 162] width 157 height 10
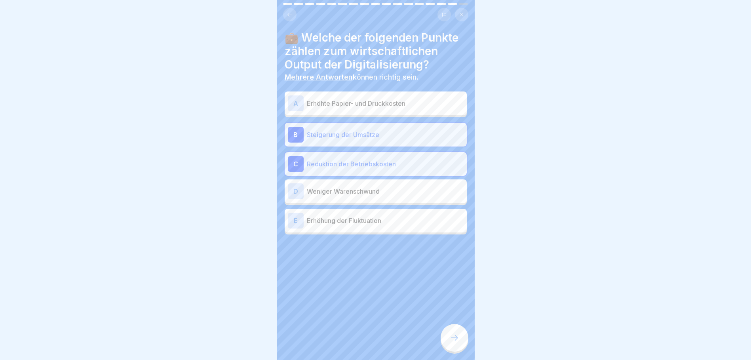
click at [387, 194] on p "Weniger Warenschwund" at bounding box center [385, 191] width 157 height 10
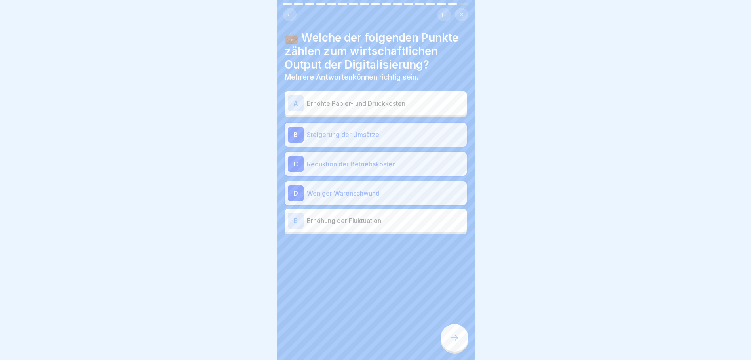
click at [452, 336] on div at bounding box center [455, 338] width 28 height 28
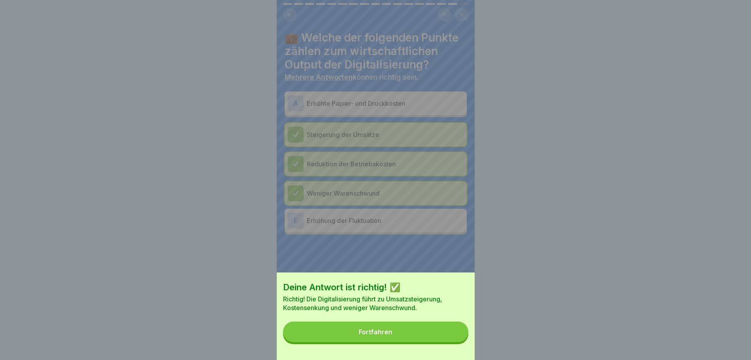
click at [434, 328] on div "Deine Antwort ist richtig! ✅ Richtig! Die Digitalisierung führt zu Umsatzsteige…" at bounding box center [376, 315] width 198 height 87
click at [432, 333] on button "Fortfahren" at bounding box center [375, 331] width 185 height 21
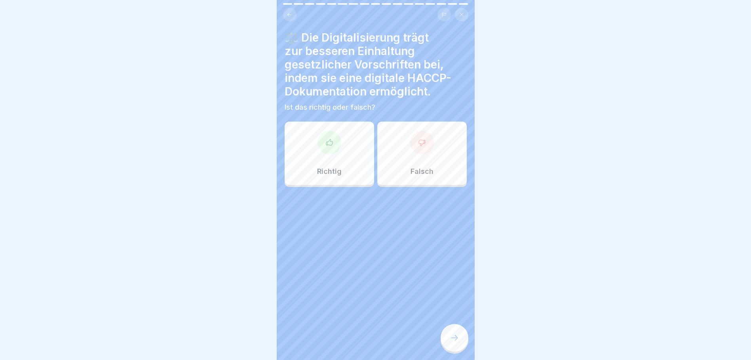
click at [343, 144] on div "Richtig" at bounding box center [329, 153] width 89 height 63
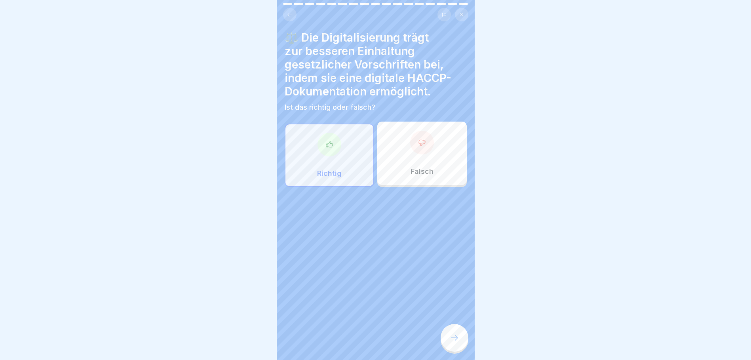
click at [457, 341] on icon at bounding box center [455, 338] width 10 height 10
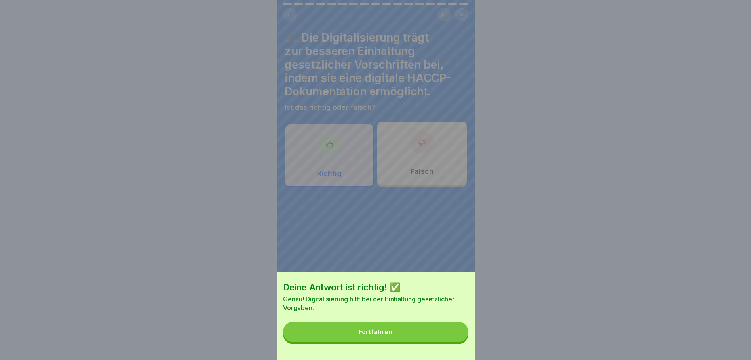
click at [442, 335] on button "Fortfahren" at bounding box center [375, 331] width 185 height 21
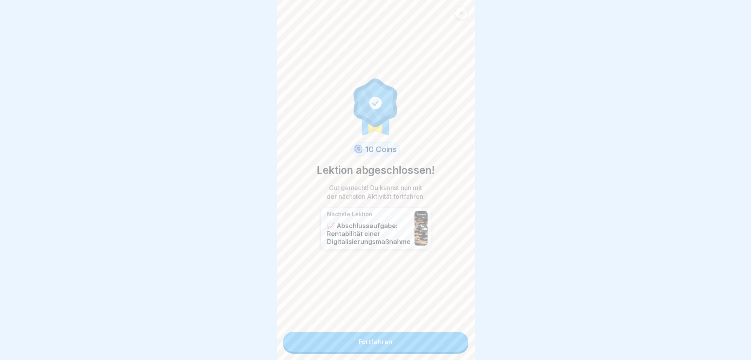
click at [417, 338] on link "Fortfahren" at bounding box center [375, 342] width 185 height 20
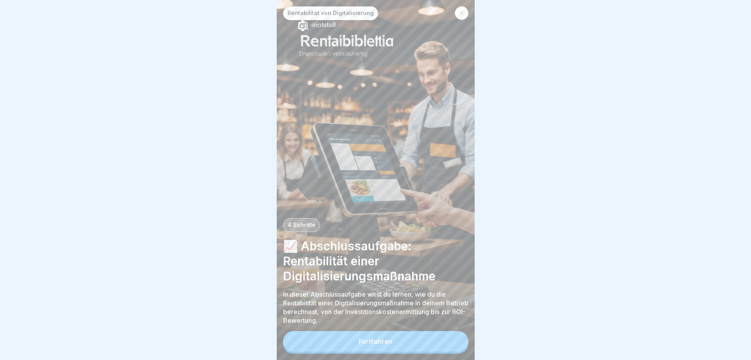
click at [417, 348] on button "Fortfahren" at bounding box center [375, 341] width 185 height 21
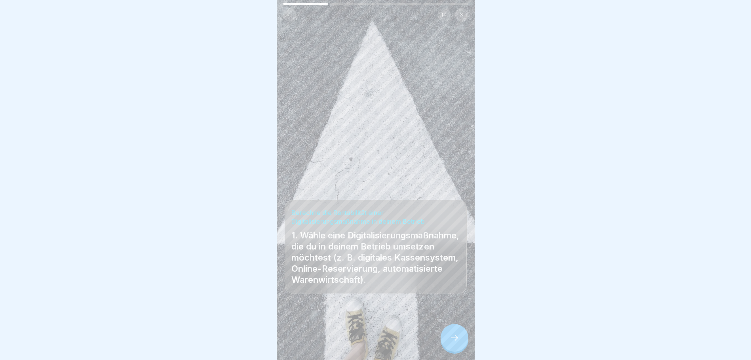
click at [456, 339] on div at bounding box center [455, 338] width 28 height 28
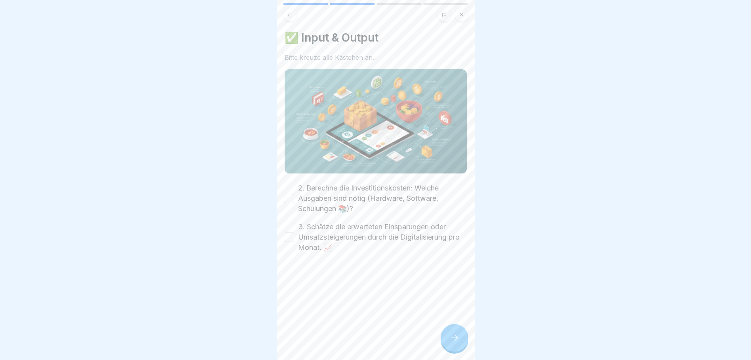
click at [456, 339] on div at bounding box center [455, 338] width 28 height 28
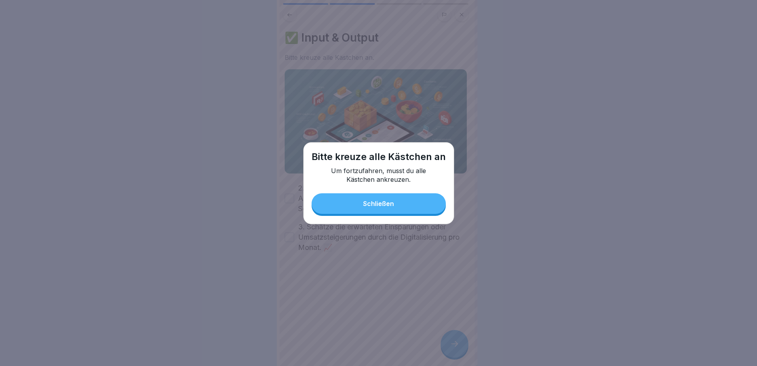
click at [424, 204] on button "Schließen" at bounding box center [379, 203] width 134 height 21
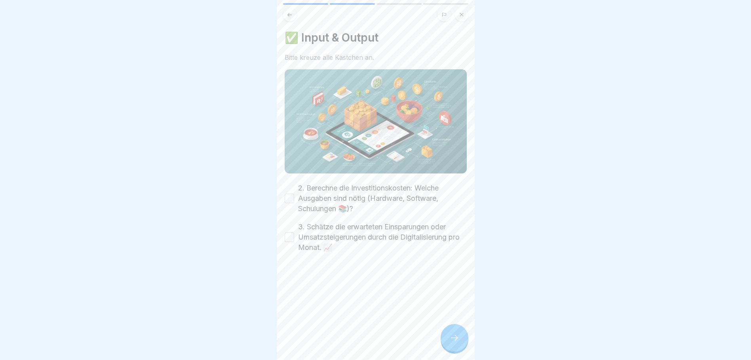
click at [289, 194] on button "2. Berechne die Investitionskosten: Welche Ausgaben sind nötig (Hardware, Softw…" at bounding box center [290, 199] width 10 height 10
click at [291, 237] on button "3. Schätze die erwarteten Einsparungen oder Umsatzsteigerungen durch die Digita…" at bounding box center [290, 237] width 10 height 10
click at [444, 343] on div at bounding box center [455, 338] width 28 height 28
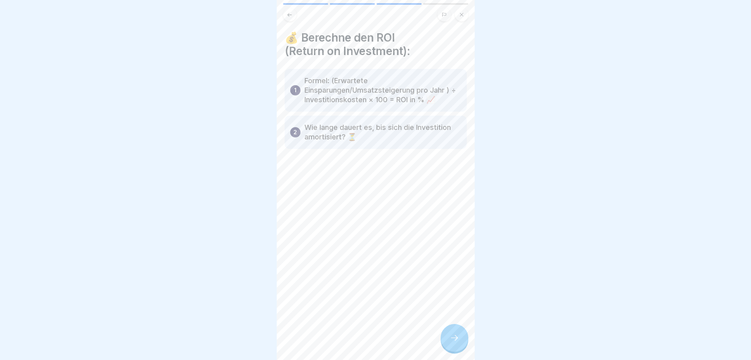
drag, startPoint x: 322, startPoint y: 117, endPoint x: 523, endPoint y: 82, distance: 203.8
click at [529, 74] on div at bounding box center [375, 180] width 751 height 360
click at [453, 339] on div at bounding box center [455, 338] width 28 height 28
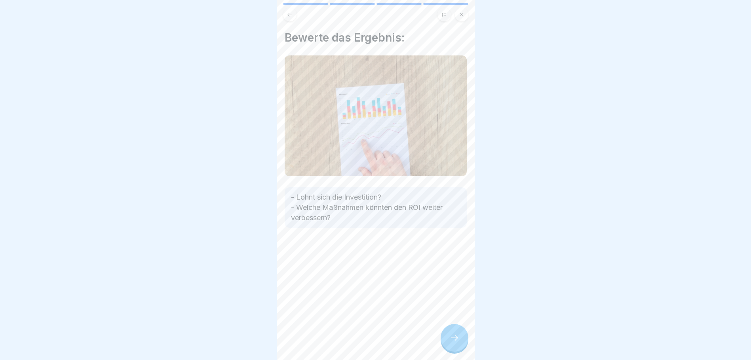
click at [441, 342] on div at bounding box center [455, 338] width 28 height 28
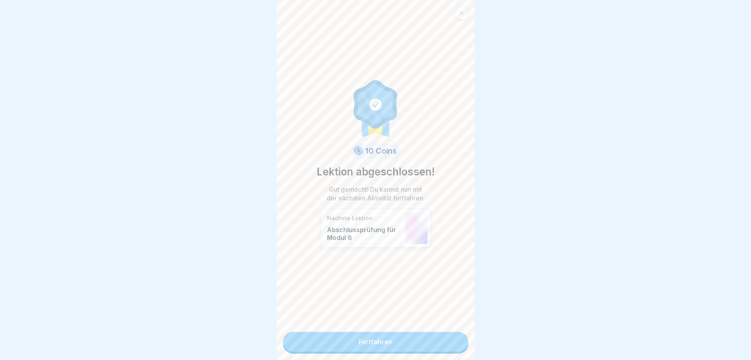
click at [434, 340] on link "Fortfahren" at bounding box center [375, 342] width 185 height 20
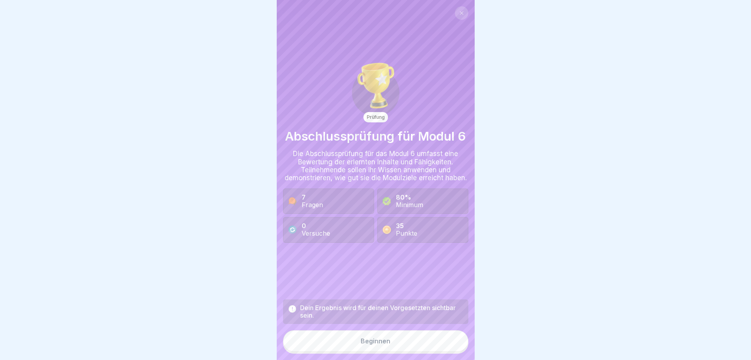
click at [356, 346] on button "Beginnen" at bounding box center [375, 340] width 185 height 21
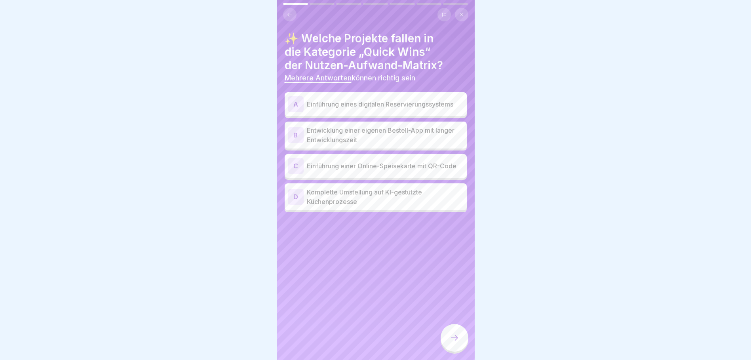
click at [393, 104] on p "Einführung eines digitalen Reservierungssystems" at bounding box center [385, 104] width 157 height 10
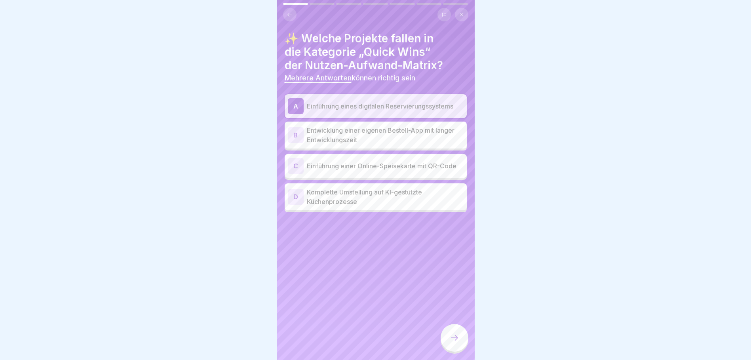
click at [403, 163] on p "Einführung einer Online-Speisekarte mit QR-Code" at bounding box center [385, 166] width 157 height 10
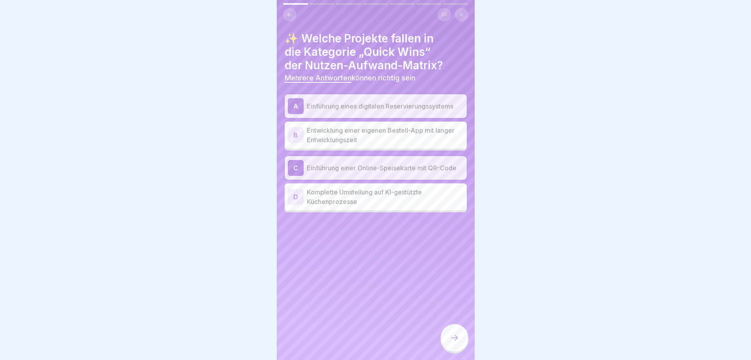
click at [448, 340] on div at bounding box center [455, 338] width 28 height 28
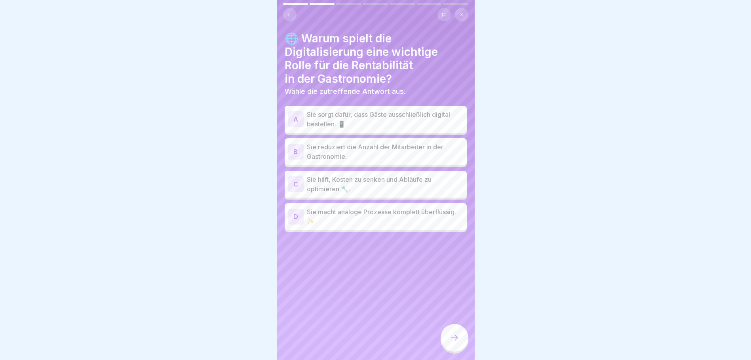
click at [403, 185] on p "Sie hilft, Kosten zu senken und Abläufe zu optimieren 🔧." at bounding box center [385, 184] width 157 height 19
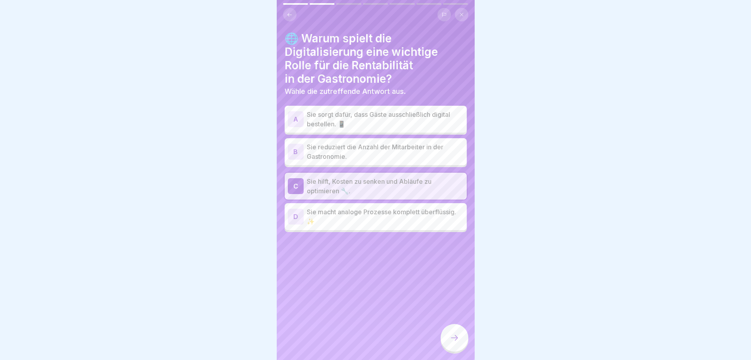
click at [369, 151] on p "Sie reduziert die Anzahl der Mitarbeiter in der Gastronomie." at bounding box center [385, 151] width 157 height 19
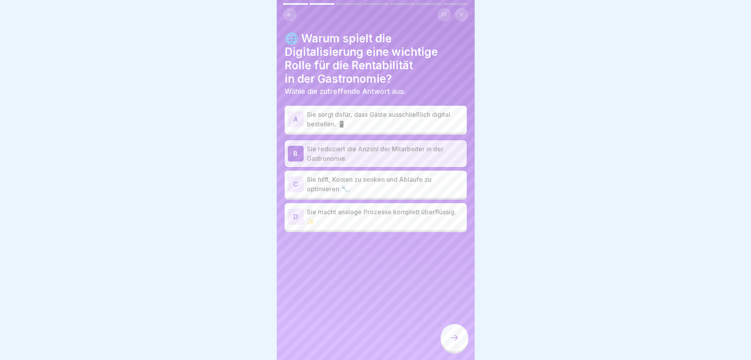
click at [377, 184] on p "Sie hilft, Kosten zu senken und Abläufe zu optimieren 🔧." at bounding box center [385, 184] width 157 height 19
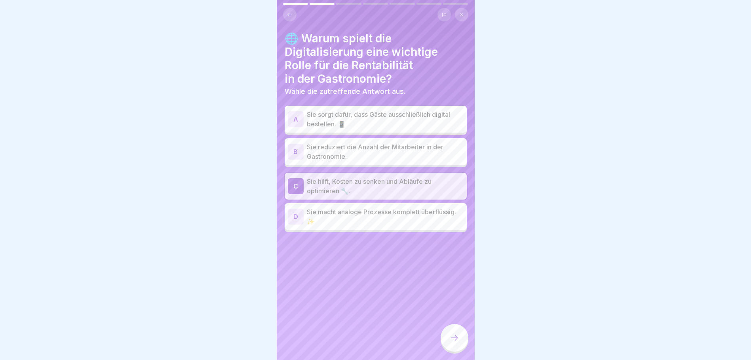
click at [456, 332] on div at bounding box center [455, 338] width 28 height 28
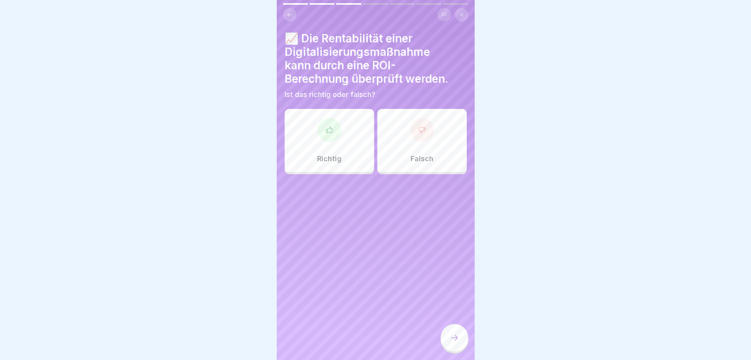
click at [336, 149] on div "Richtig" at bounding box center [329, 140] width 89 height 63
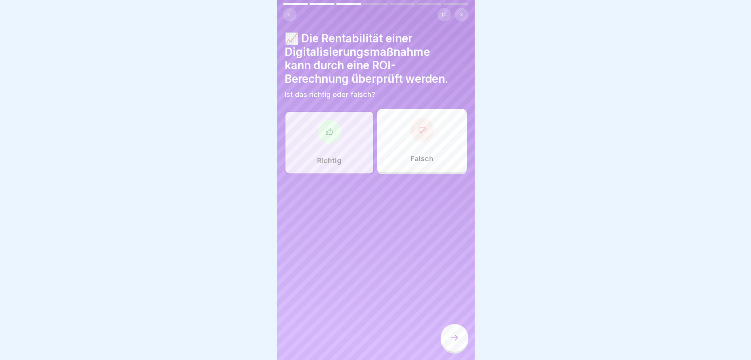
click at [464, 346] on div at bounding box center [455, 338] width 28 height 28
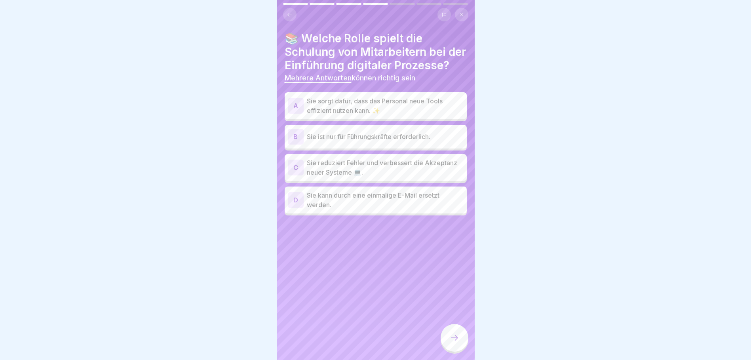
click at [383, 177] on p "Sie reduziert Fehler und verbessert die Akzeptanz neuer Systeme 💻." at bounding box center [385, 167] width 157 height 19
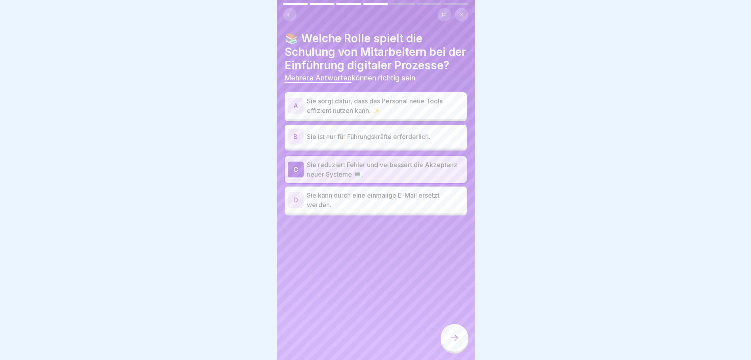
click at [380, 115] on p "Sie sorgt dafür, dass das Personal neue Tools effizient nutzen kann. ✨" at bounding box center [385, 105] width 157 height 19
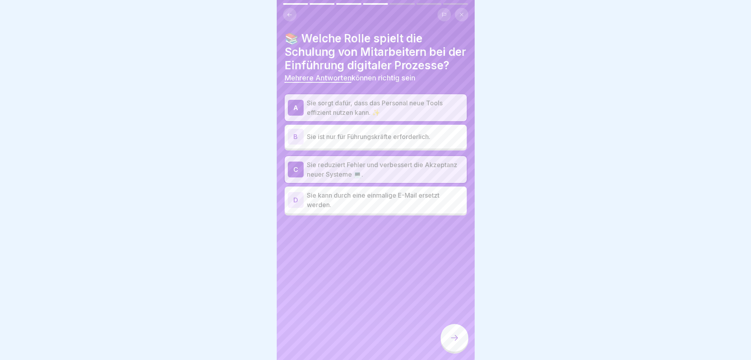
click at [460, 344] on div at bounding box center [455, 338] width 28 height 28
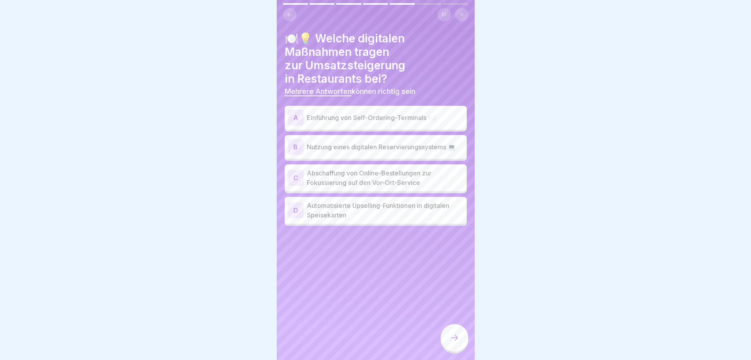
click at [388, 146] on p "Nutzung eines digitalen Reservierungssystems 💻" at bounding box center [385, 147] width 157 height 10
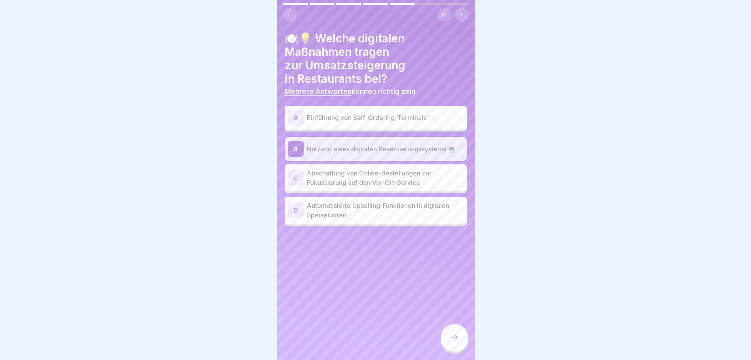
click at [393, 214] on p "Automatisierte Upselling-Funktionen in digitalen Speisekarten" at bounding box center [385, 210] width 157 height 19
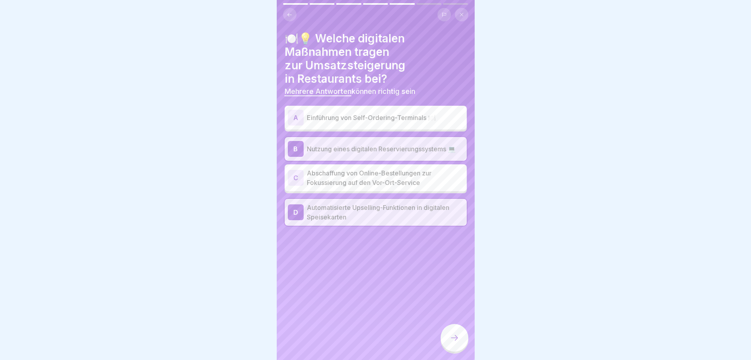
click at [375, 117] on p "Einführung von Self-Ordering-Terminals 🍽️" at bounding box center [385, 118] width 157 height 10
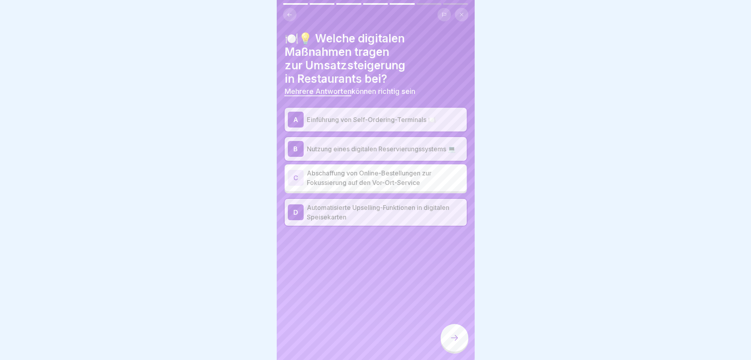
click at [460, 344] on div at bounding box center [455, 338] width 28 height 28
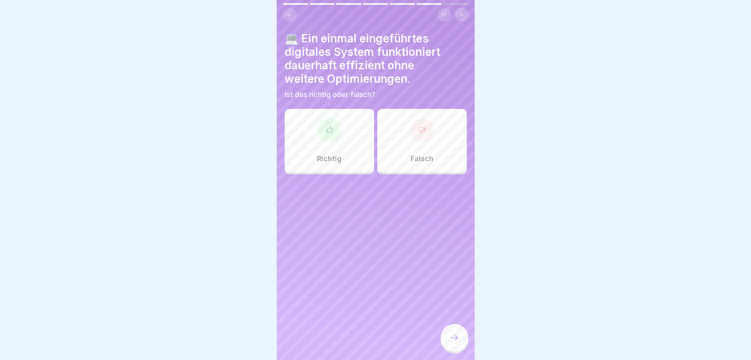
click at [410, 130] on div at bounding box center [422, 130] width 24 height 24
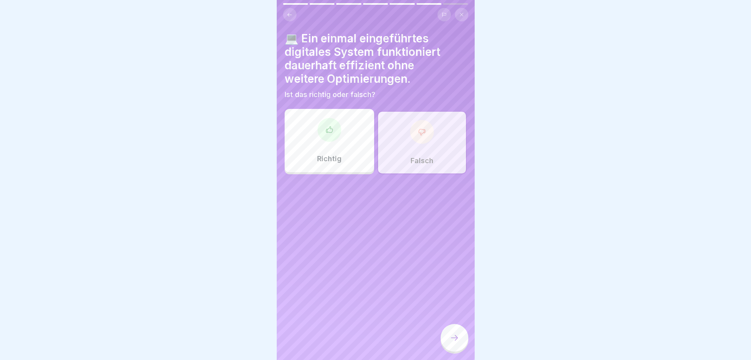
click at [461, 346] on div at bounding box center [455, 338] width 28 height 28
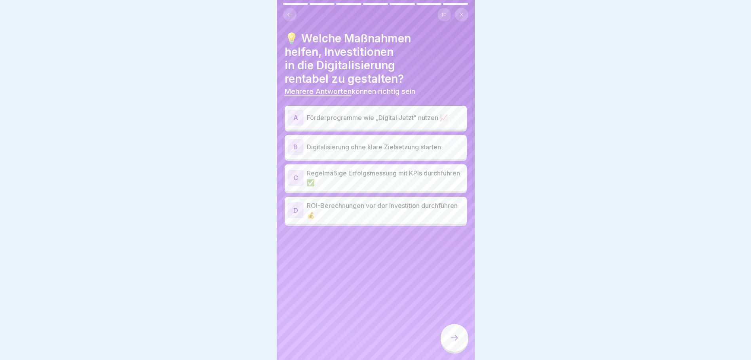
click at [388, 118] on p "Förderprogramme wie „Digital Jetzt“ nutzen 📈" at bounding box center [385, 118] width 157 height 10
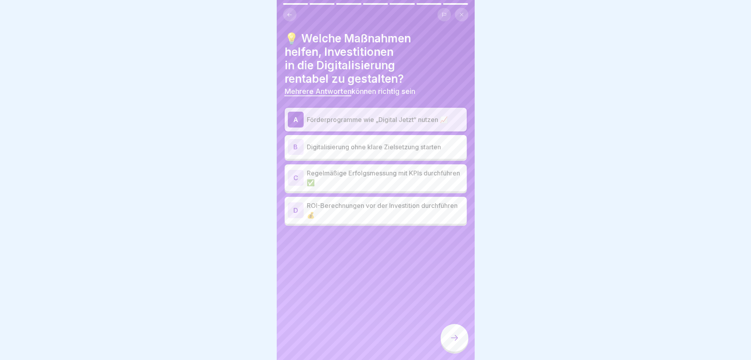
click at [361, 177] on p "Regelmäßige Erfolgsmessung mit KPIs durchführen ✅" at bounding box center [385, 177] width 157 height 19
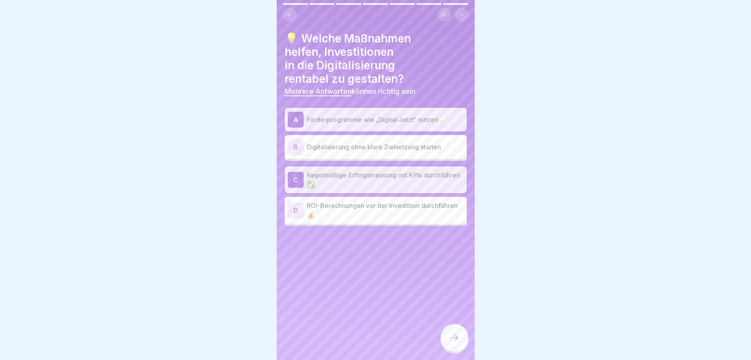
click at [355, 210] on p "ROI-Berechnungen vor der Investition durchführen 💰" at bounding box center [385, 210] width 157 height 19
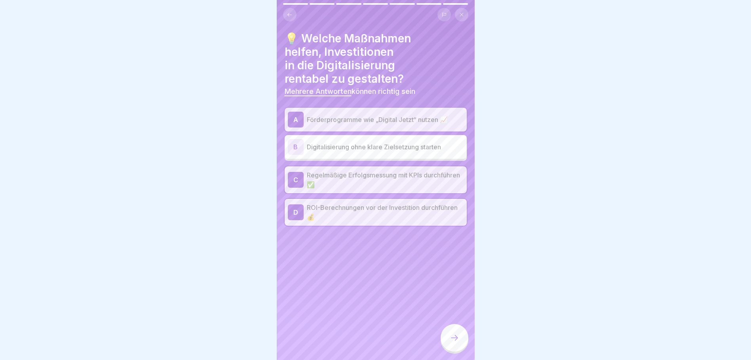
click at [459, 344] on div at bounding box center [455, 338] width 28 height 28
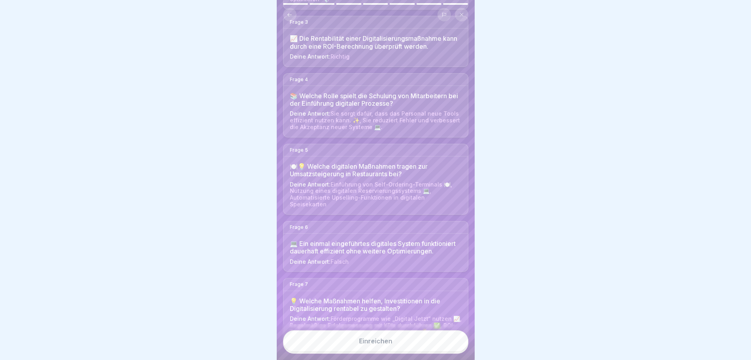
scroll to position [219, 0]
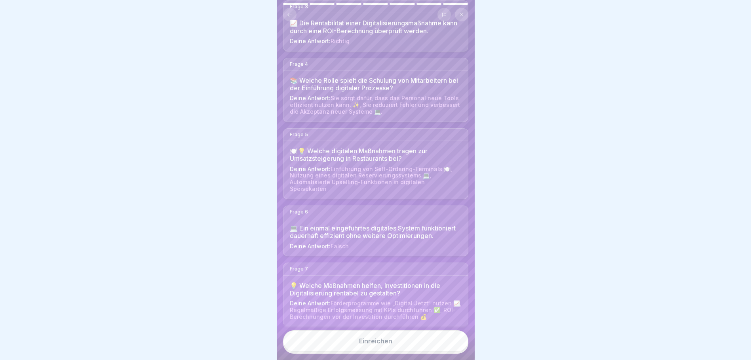
click at [396, 345] on button "Einreichen" at bounding box center [375, 340] width 185 height 21
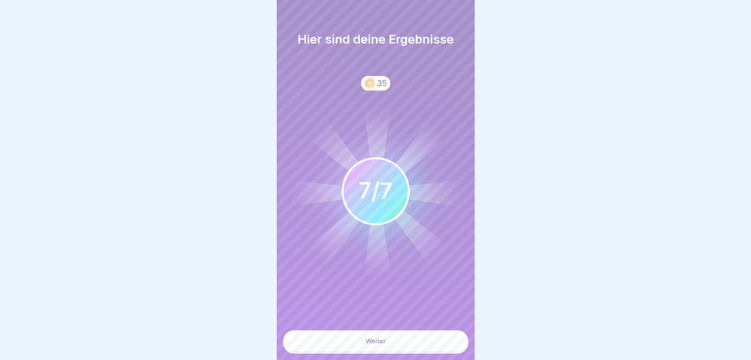
click at [399, 352] on button "Weiter" at bounding box center [375, 340] width 185 height 21
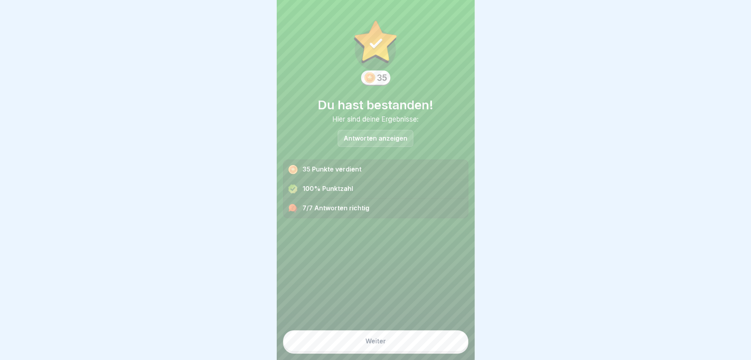
click at [369, 344] on div "Weiter" at bounding box center [375, 340] width 21 height 7
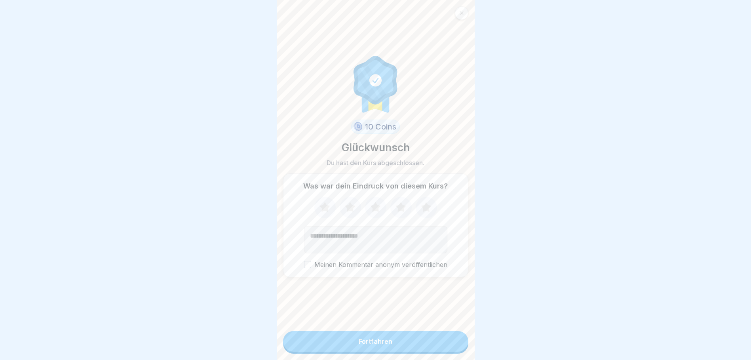
click at [373, 209] on icon at bounding box center [375, 207] width 10 height 10
click at [420, 208] on icon at bounding box center [426, 207] width 21 height 21
click at [397, 348] on button "Fortfahren" at bounding box center [375, 341] width 185 height 21
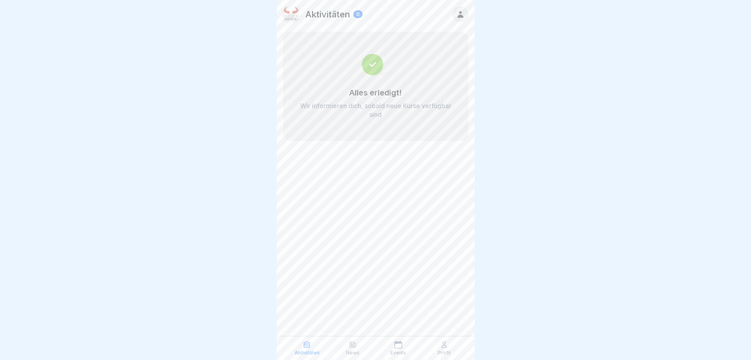
scroll to position [6, 0]
click at [398, 349] on div "Events" at bounding box center [399, 347] width 42 height 15
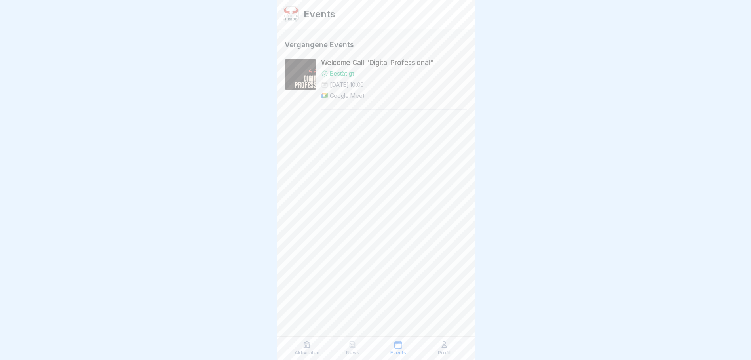
click at [347, 355] on p "News" at bounding box center [352, 353] width 13 height 6
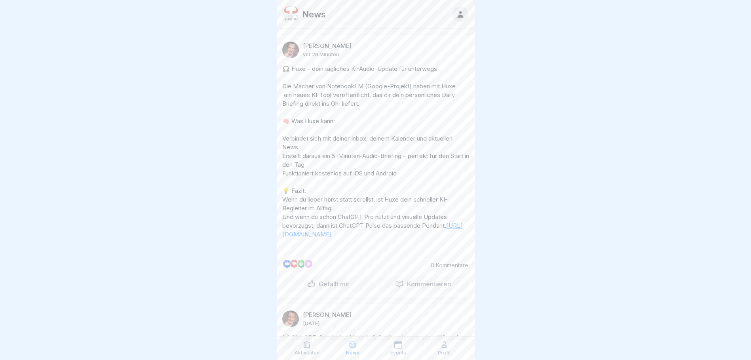
click at [350, 346] on icon at bounding box center [353, 344] width 8 height 8
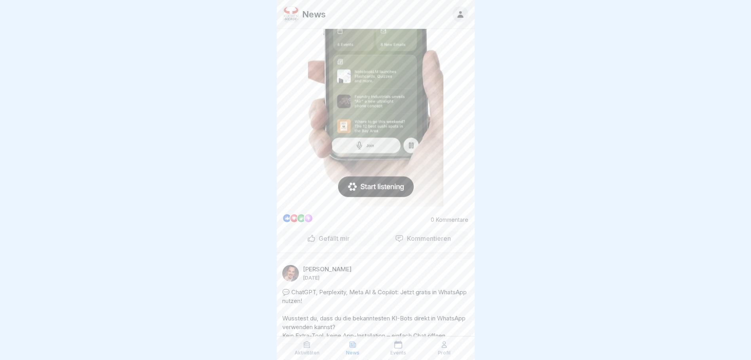
scroll to position [356, 0]
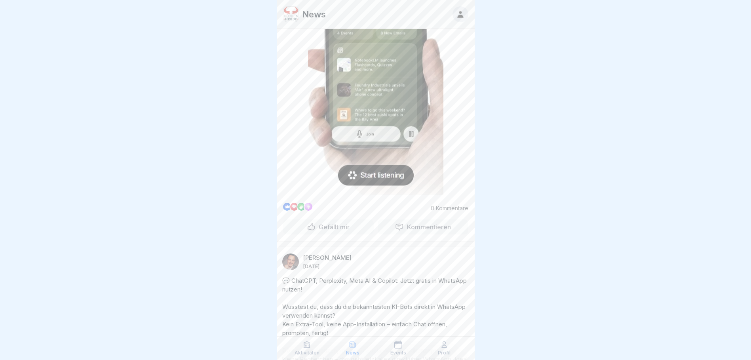
click at [384, 181] on img at bounding box center [375, 42] width 135 height 307
click at [371, 184] on img at bounding box center [375, 42] width 135 height 307
click at [350, 184] on img at bounding box center [375, 42] width 135 height 307
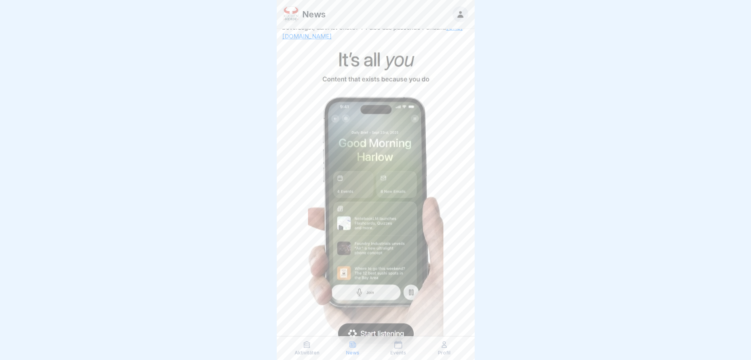
scroll to position [158, 0]
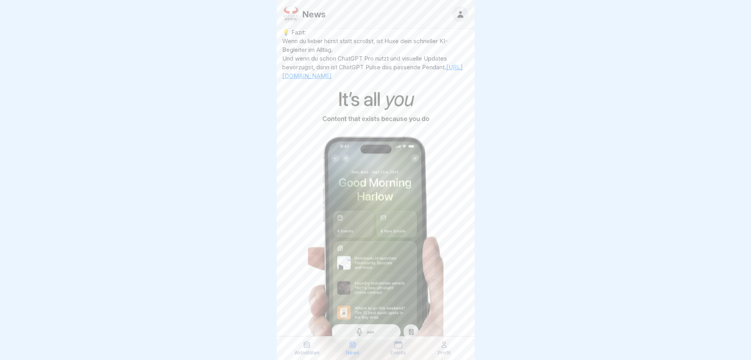
click at [315, 80] on link "[URL][DOMAIN_NAME]" at bounding box center [372, 71] width 181 height 16
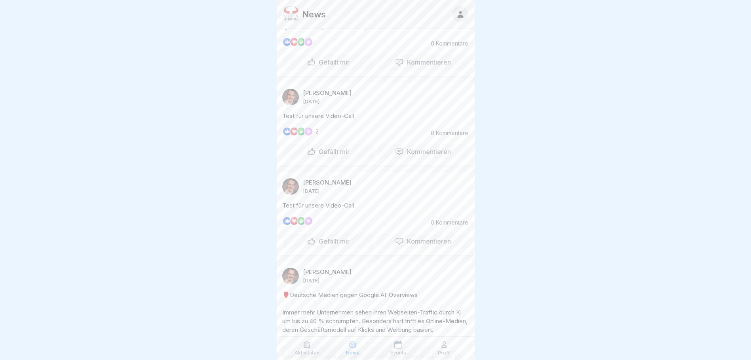
scroll to position [831, 0]
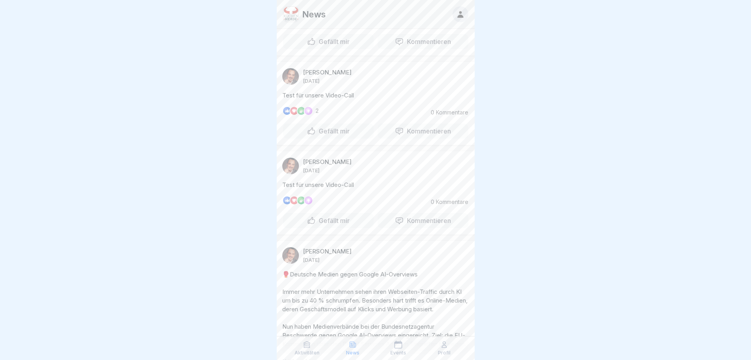
click at [290, 205] on div at bounding box center [294, 201] width 10 height 10
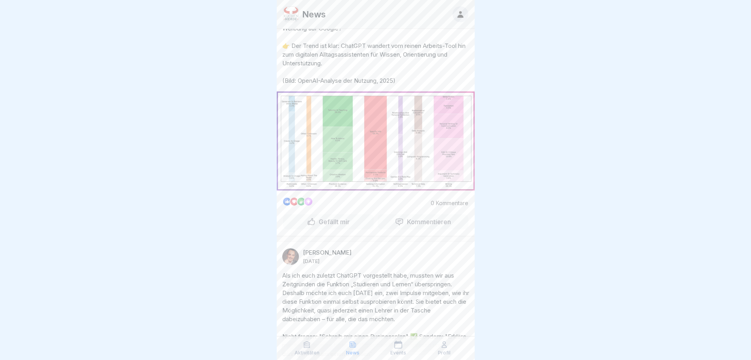
scroll to position [2217, 0]
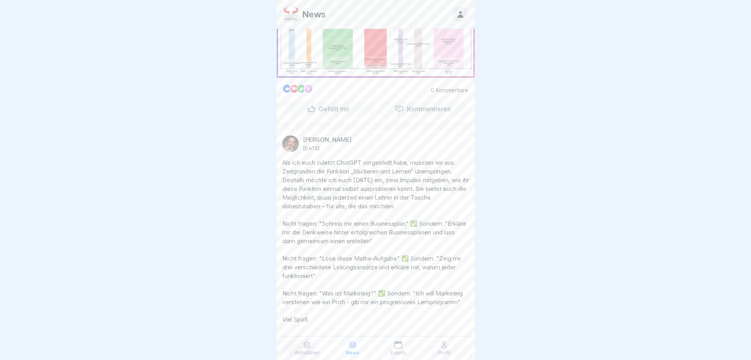
click at [386, 78] on img at bounding box center [376, 28] width 198 height 99
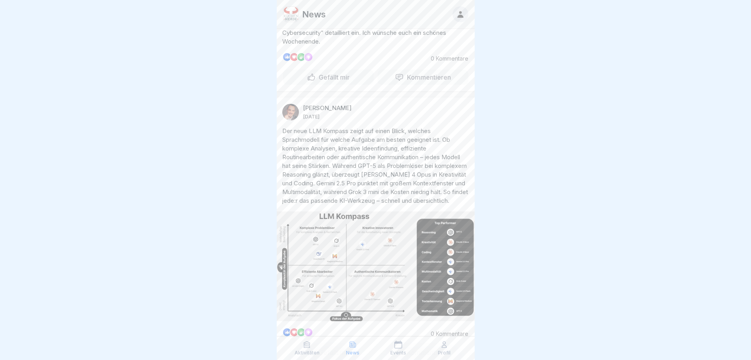
scroll to position [2836, 0]
